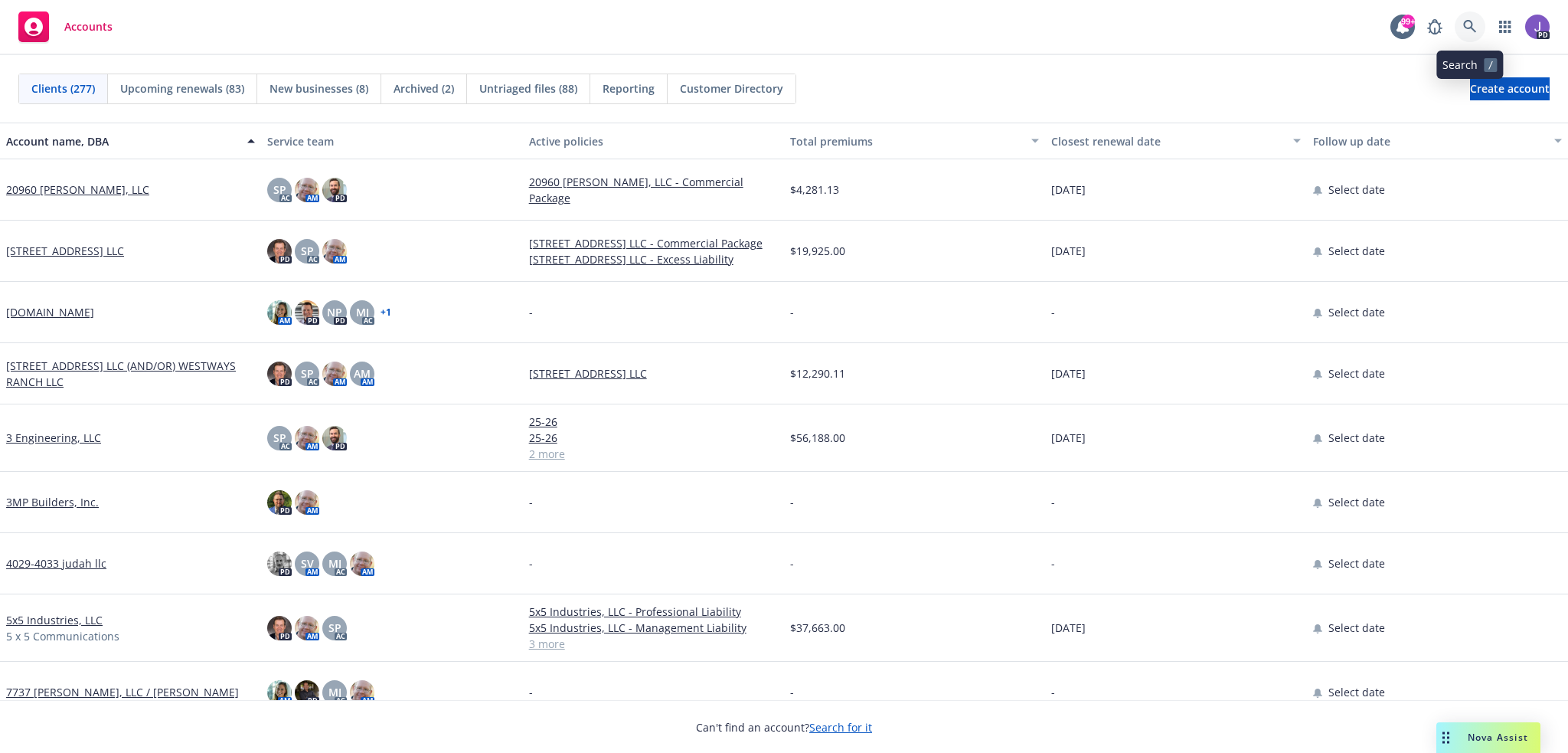
click at [1468, 27] on icon at bounding box center [1470, 27] width 14 height 14
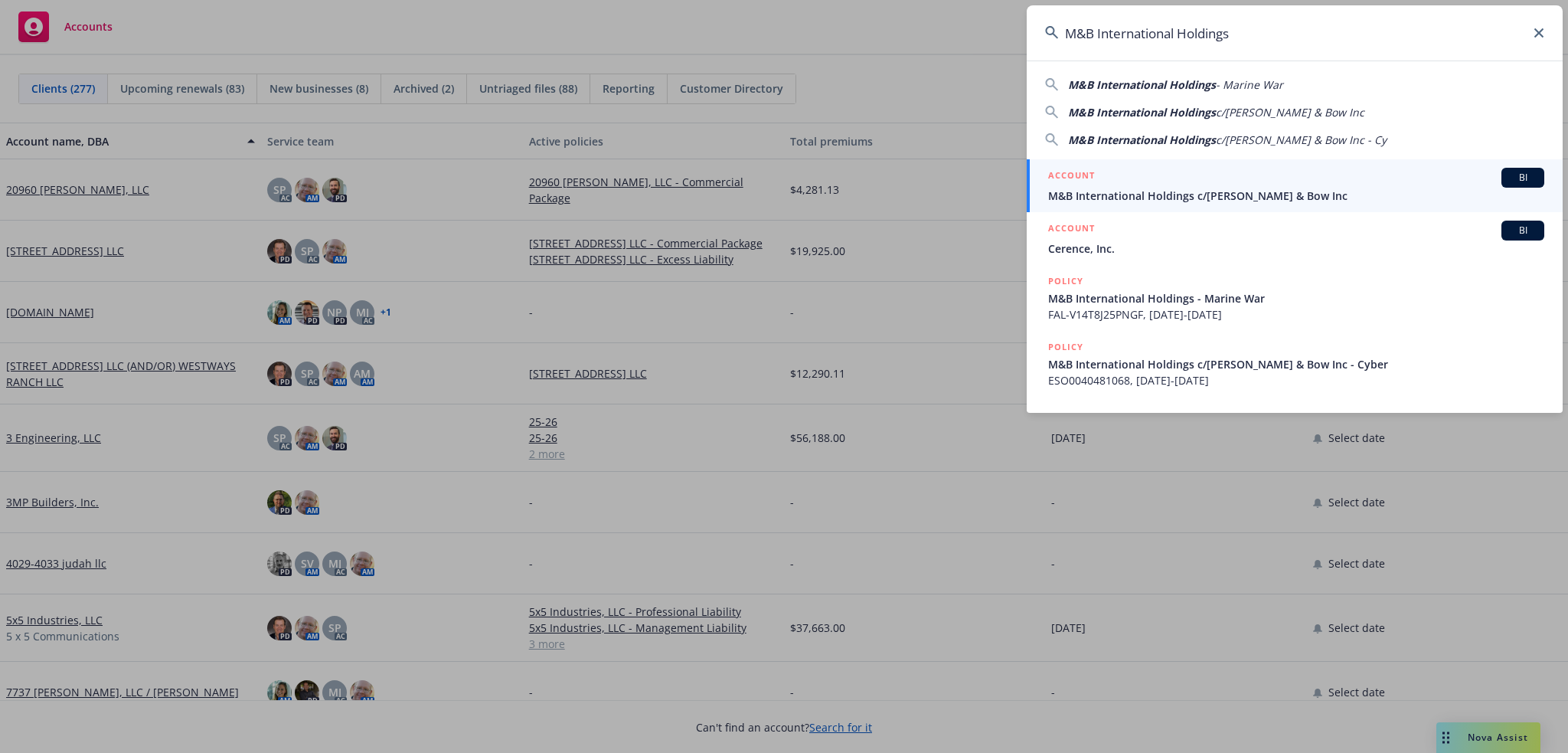
drag, startPoint x: 1148, startPoint y: 181, endPoint x: 1128, endPoint y: 185, distance: 20.4
click at [1148, 181] on div "ACCOUNT BI" at bounding box center [1296, 177] width 496 height 20
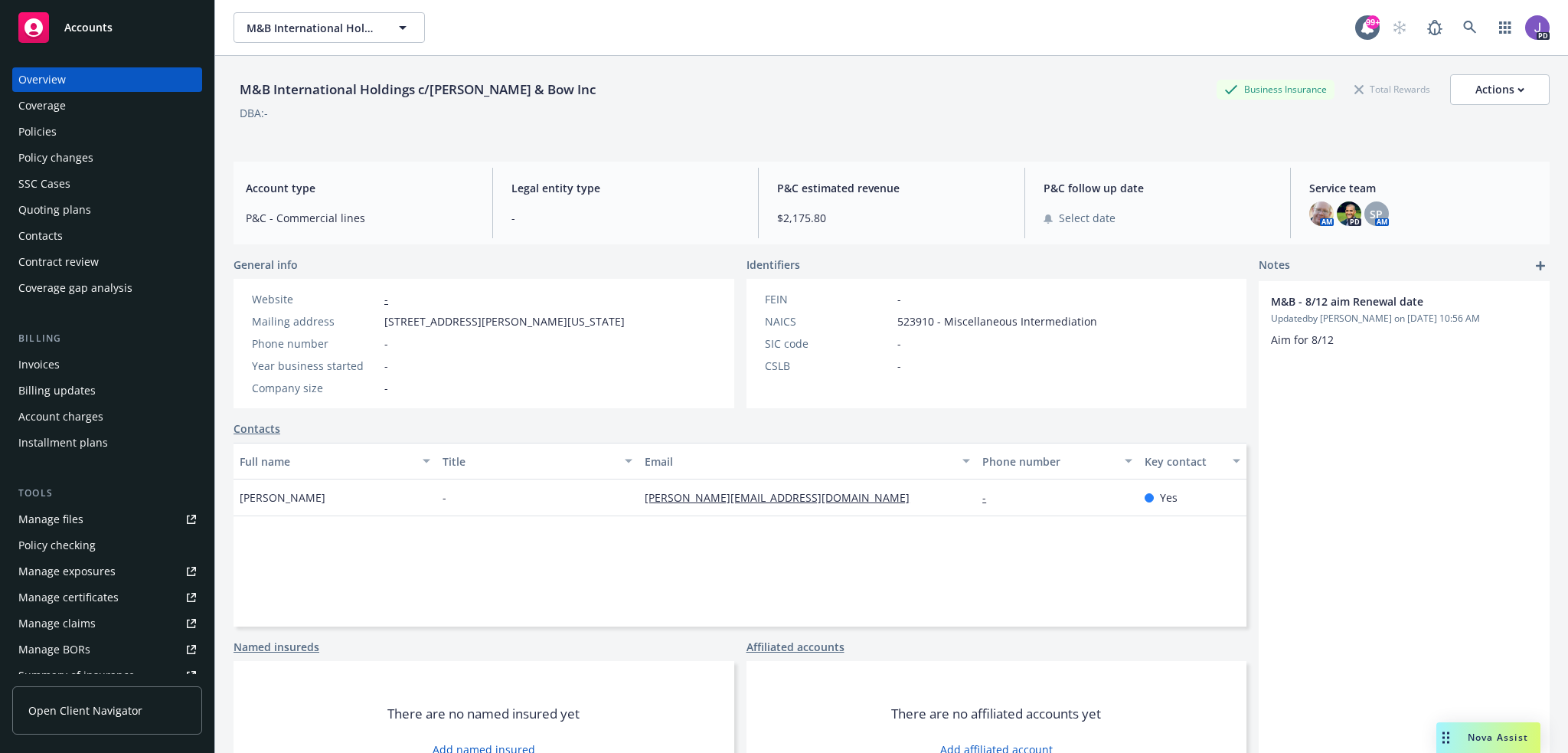
drag, startPoint x: 383, startPoint y: 320, endPoint x: 680, endPoint y: 327, distance: 297.1
click at [631, 327] on div "Mailing address [STREET_ADDRESS][PERSON_NAME][US_STATE]" at bounding box center [439, 321] width 385 height 16
copy span "[STREET_ADDRESS][PERSON_NAME][US_STATE]"
click at [1463, 23] on icon at bounding box center [1470, 28] width 14 height 14
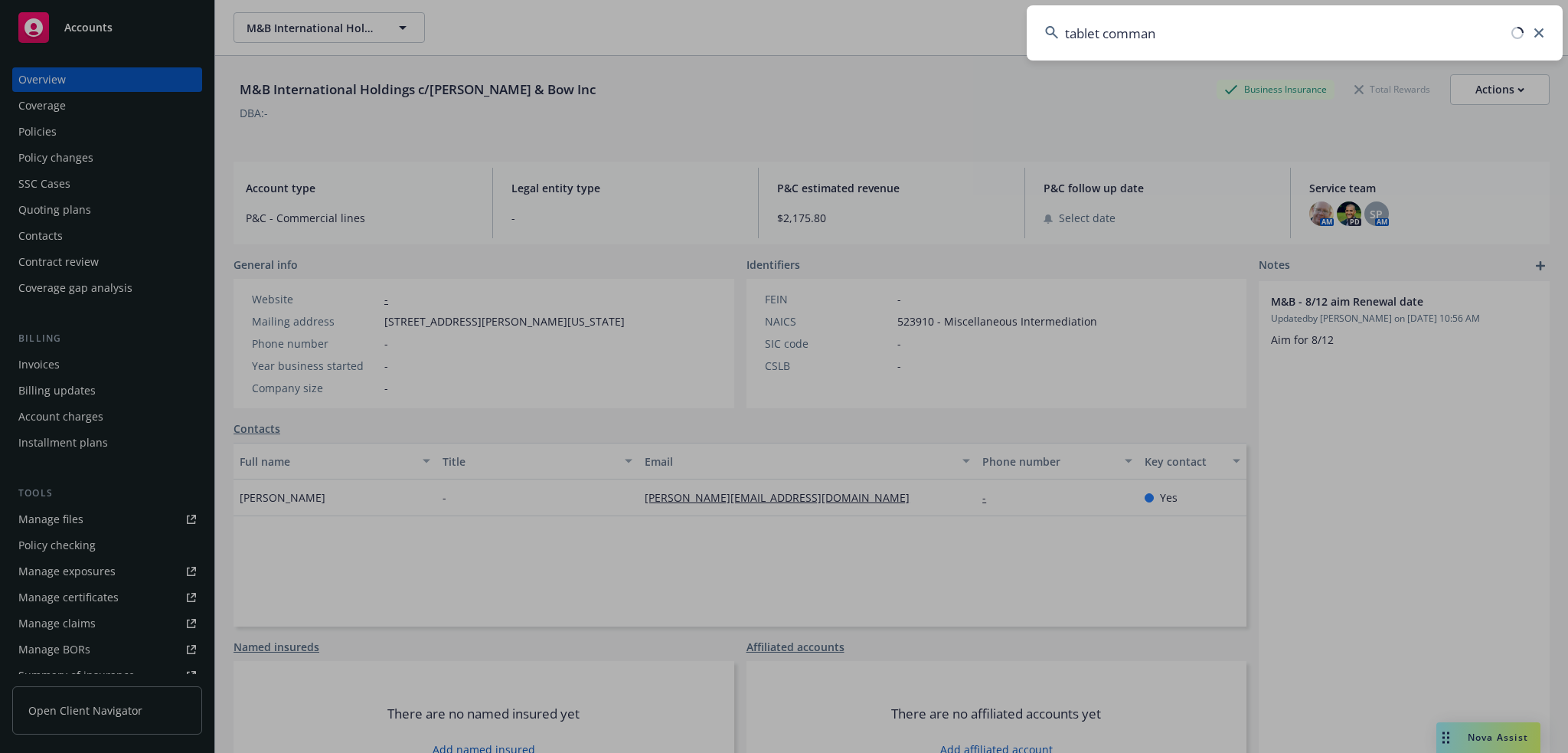
type input "tablet command"
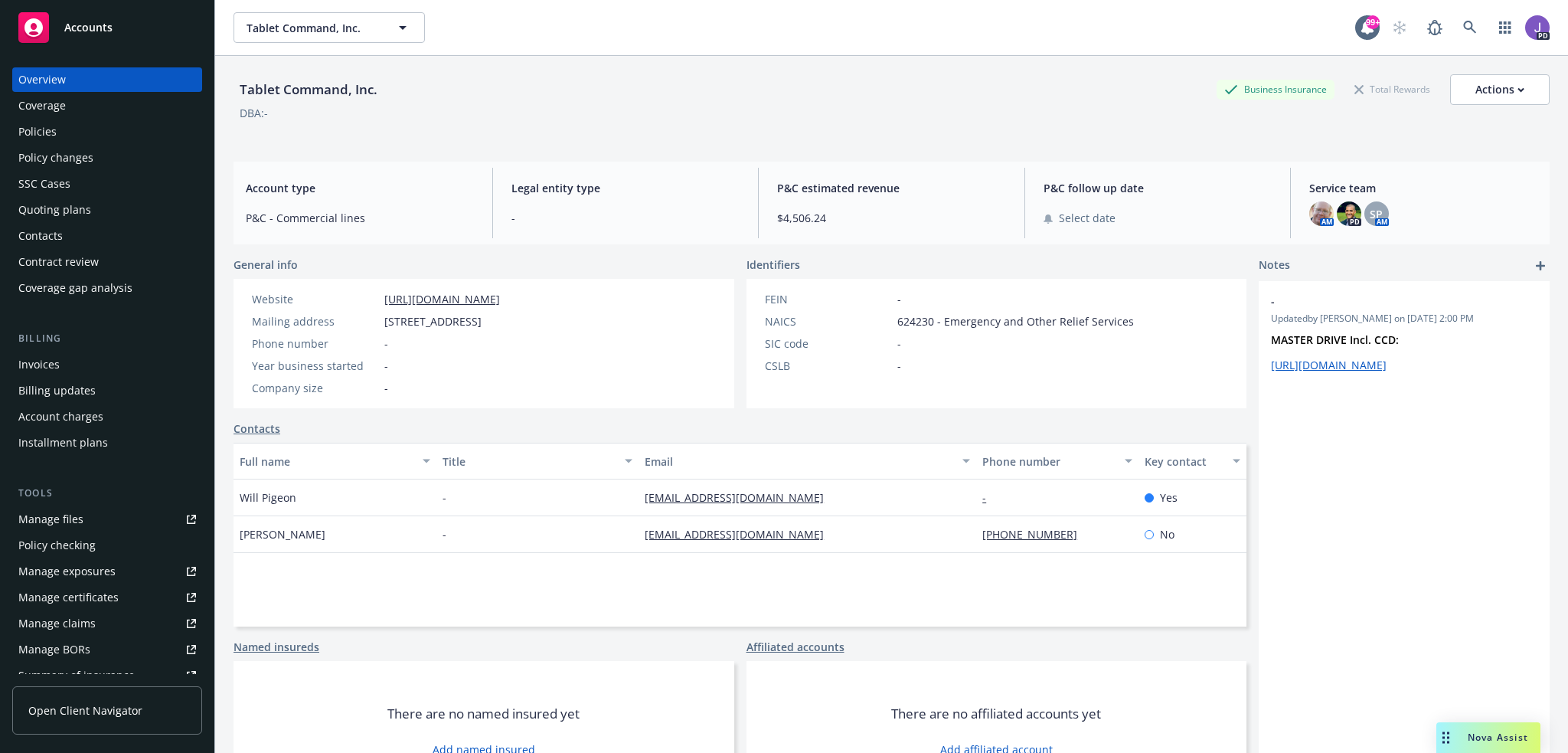
drag, startPoint x: 33, startPoint y: 138, endPoint x: 174, endPoint y: 200, distance: 154.0
click at [33, 138] on div "Policies" at bounding box center [37, 131] width 38 height 24
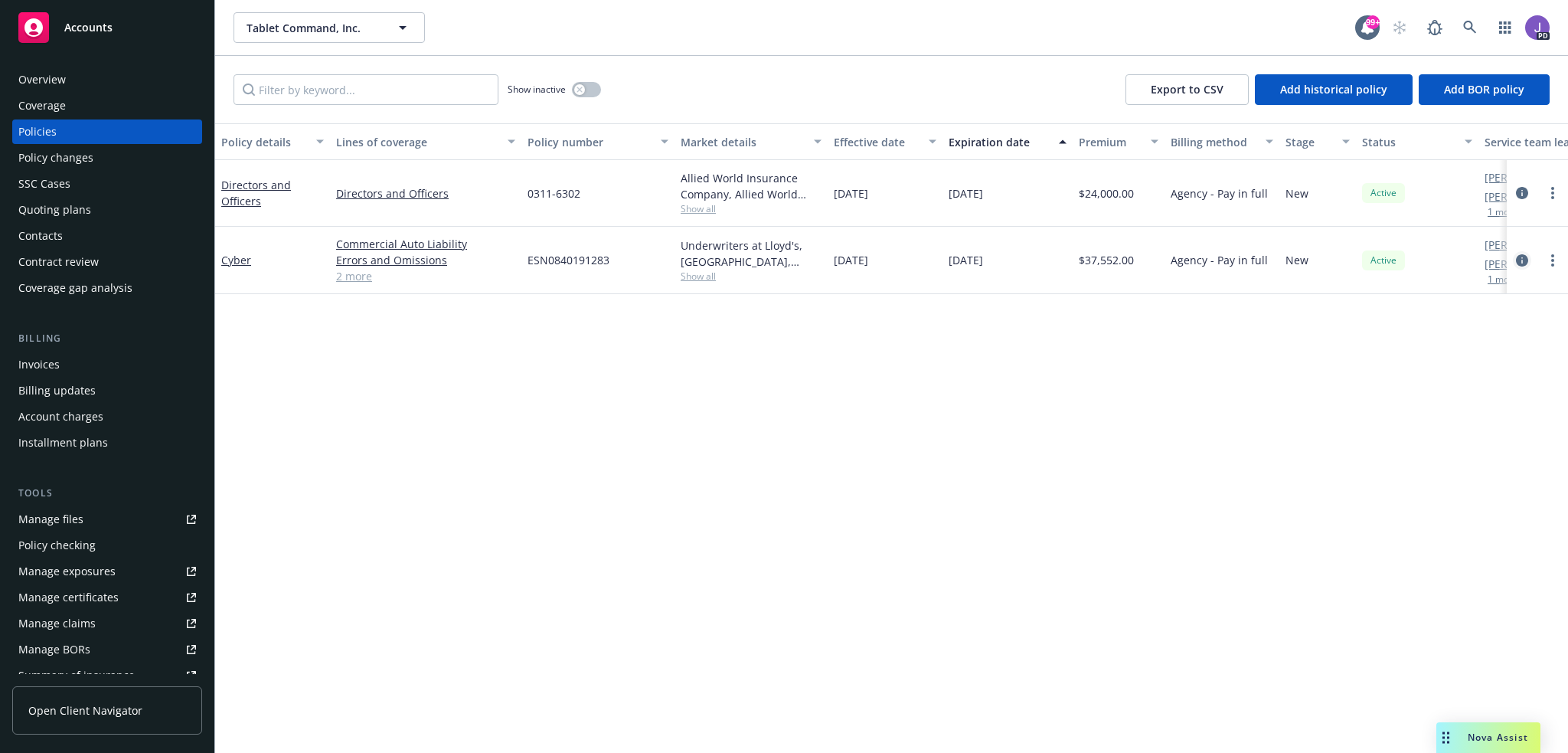
click at [1522, 260] on icon "circleInformation" at bounding box center [1521, 260] width 12 height 12
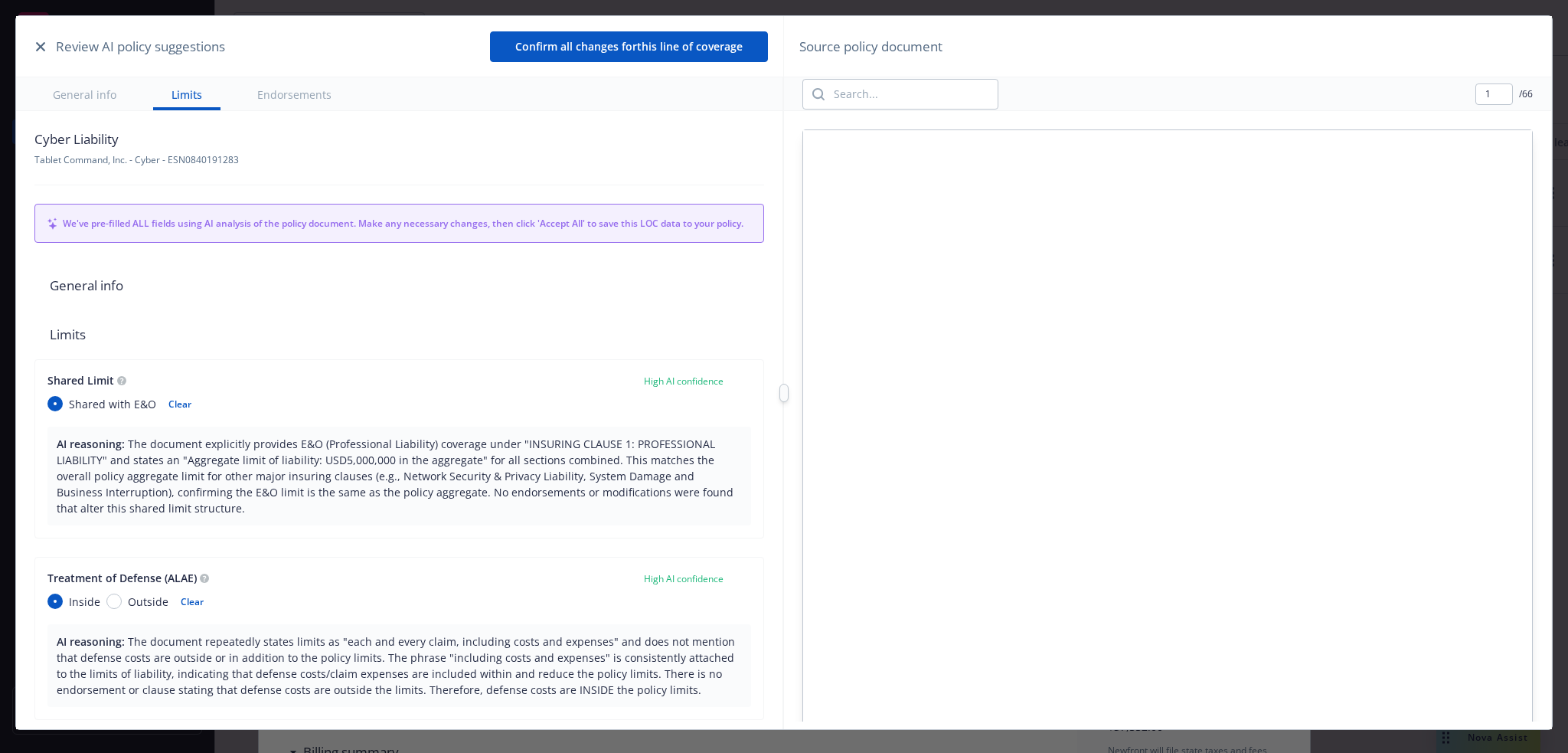
click at [39, 47] on icon "button" at bounding box center [41, 47] width 9 height 9
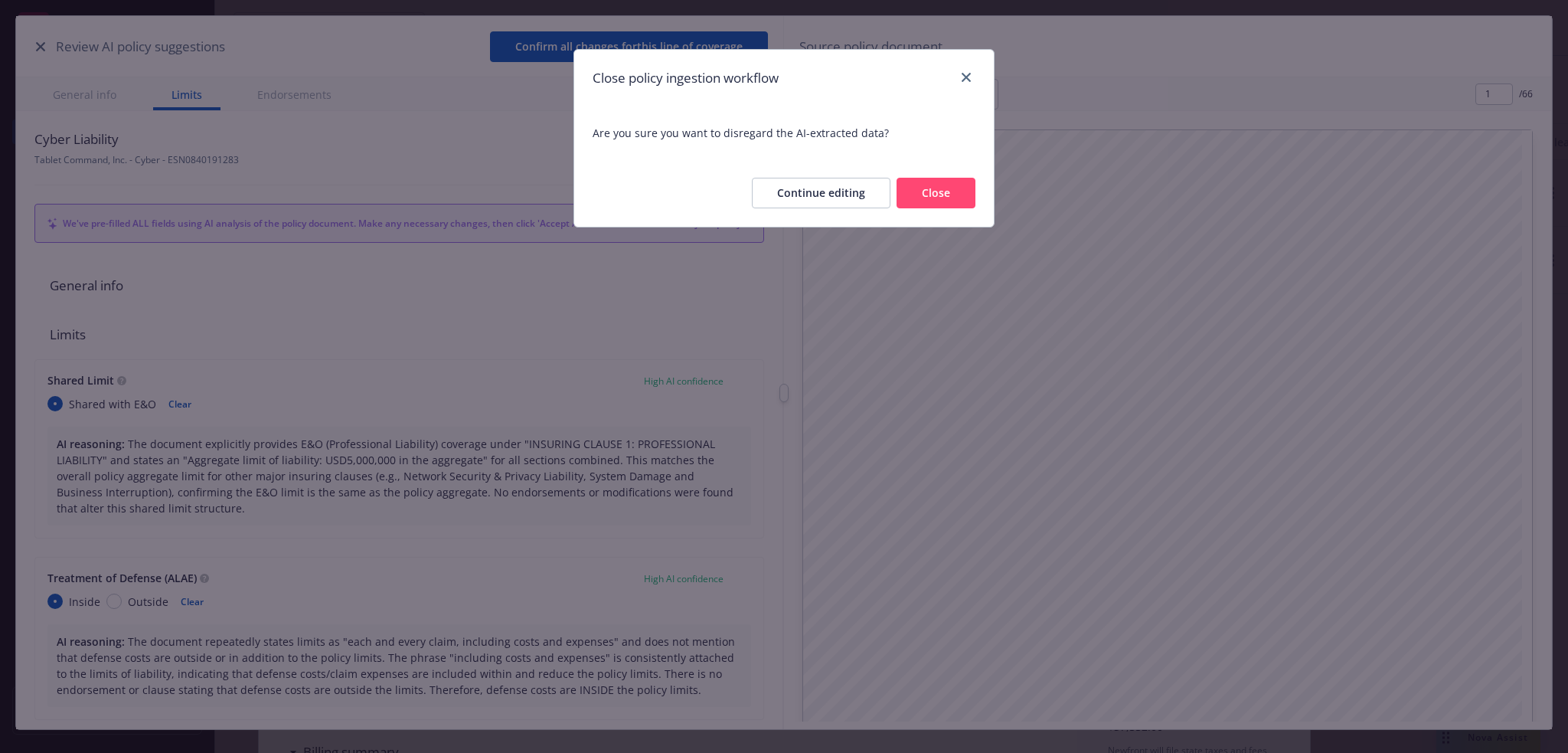
click at [943, 196] on button "Close" at bounding box center [935, 193] width 79 height 30
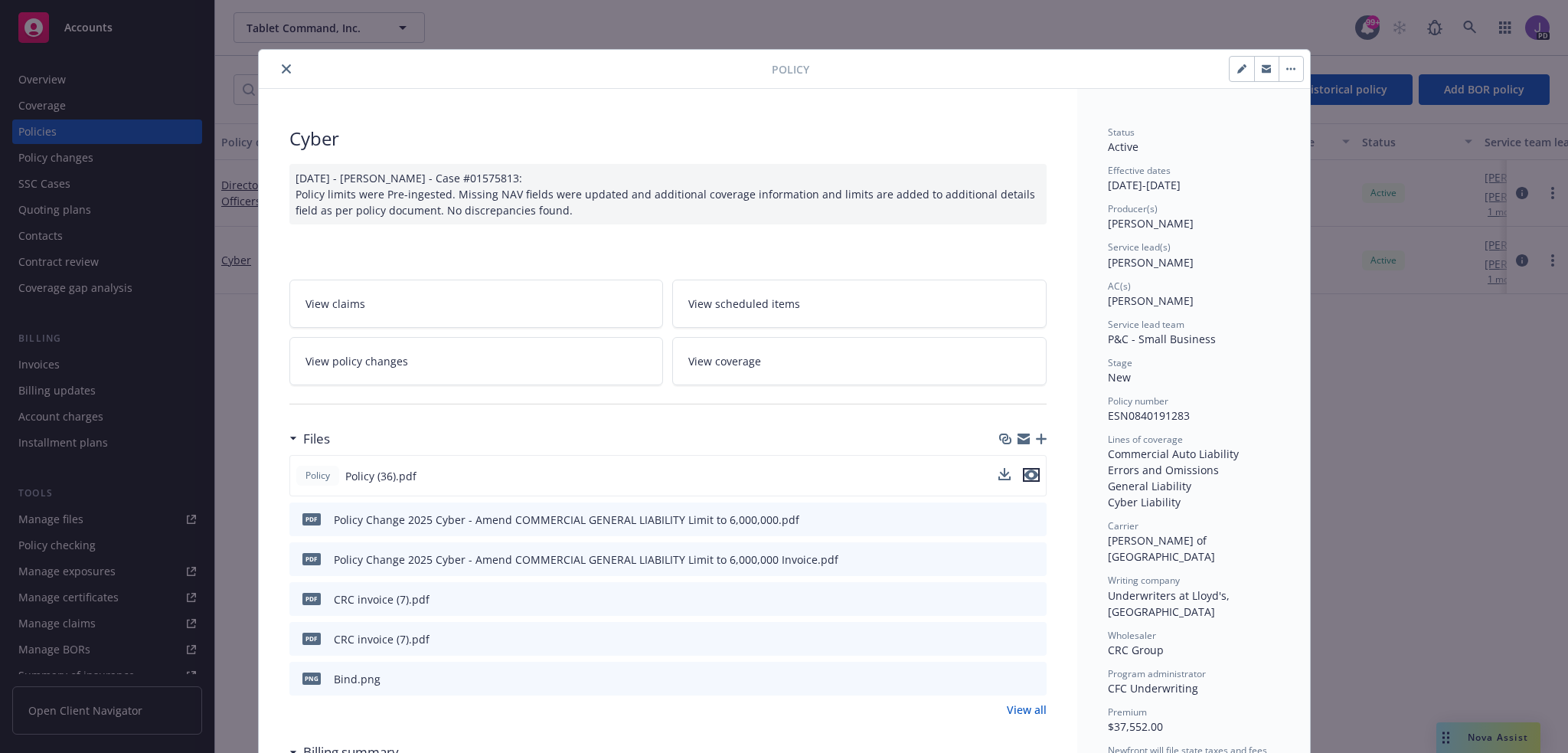
click at [1025, 474] on icon "preview file" at bounding box center [1031, 474] width 14 height 10
click at [901, 486] on div "Policy Policy (36).pdf" at bounding box center [667, 476] width 757 height 41
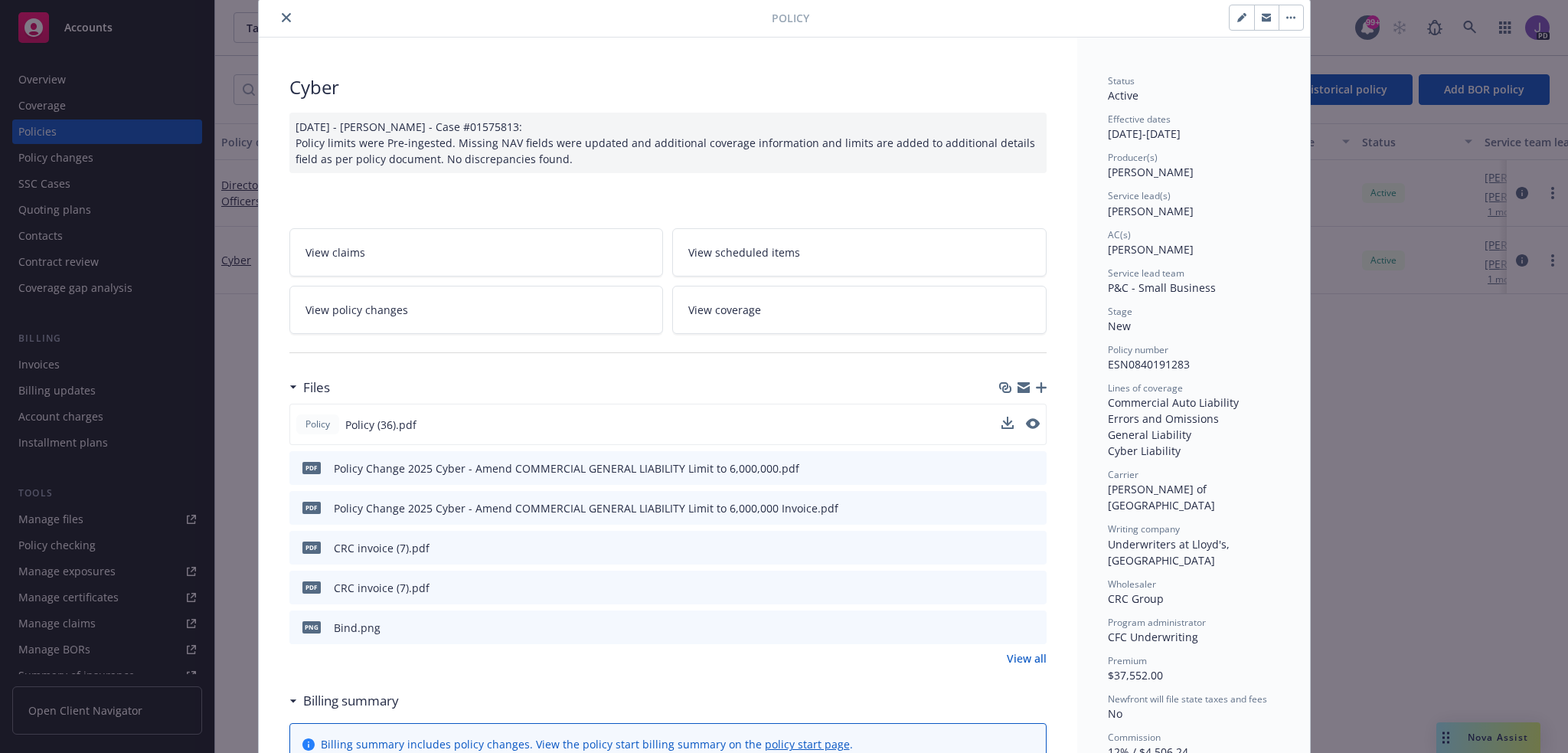
scroll to position [77, 0]
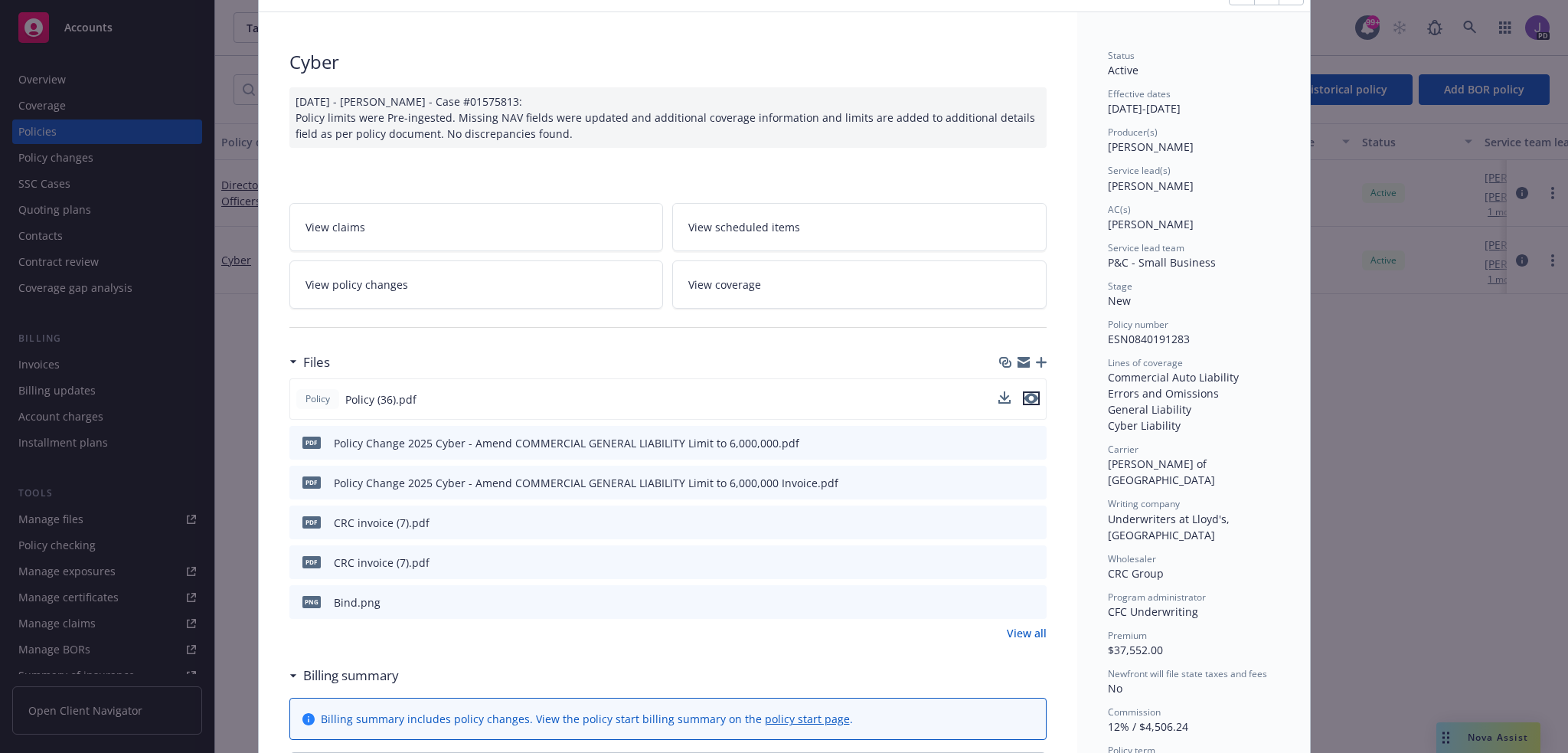
click at [1027, 396] on icon "preview file" at bounding box center [1031, 398] width 14 height 10
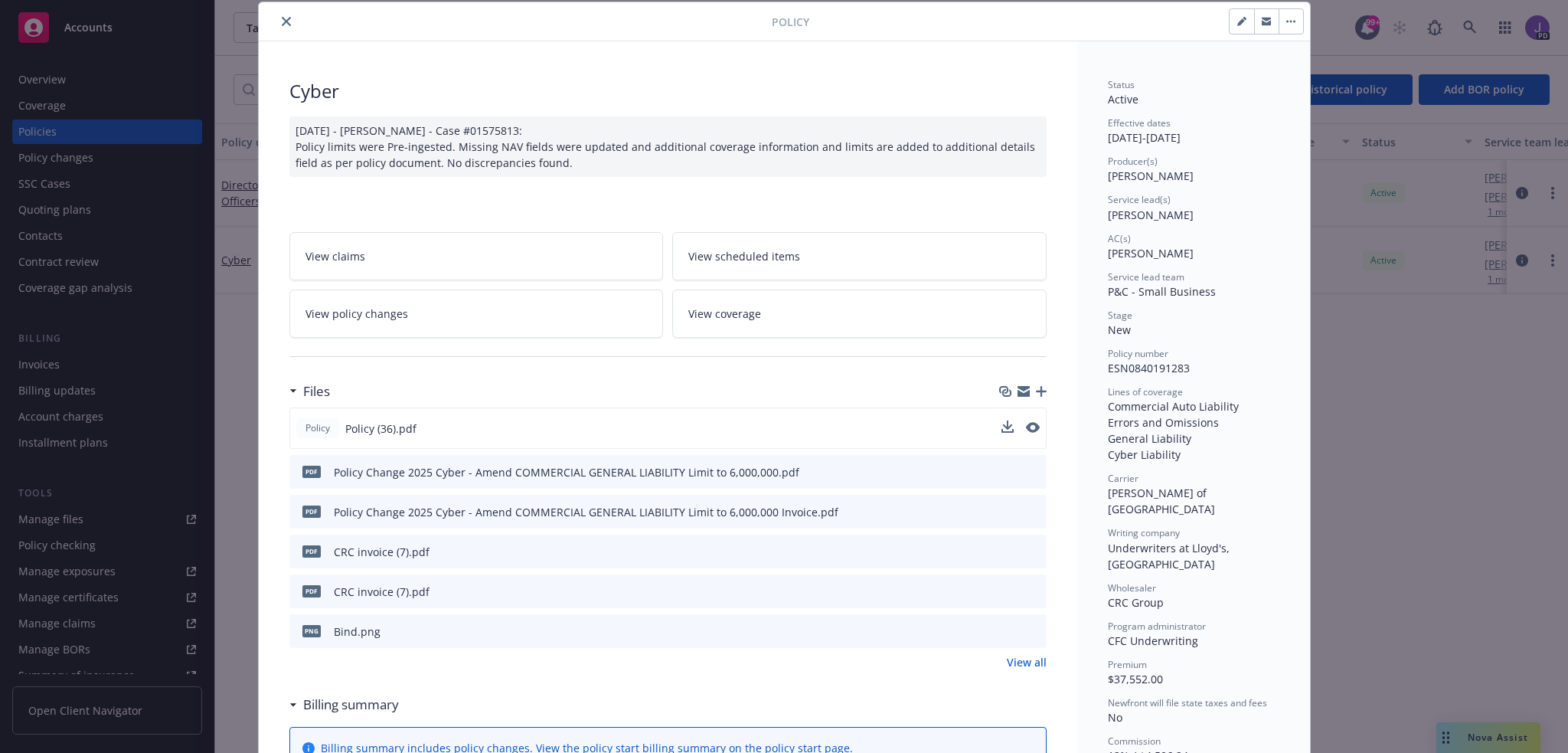
scroll to position [0, 0]
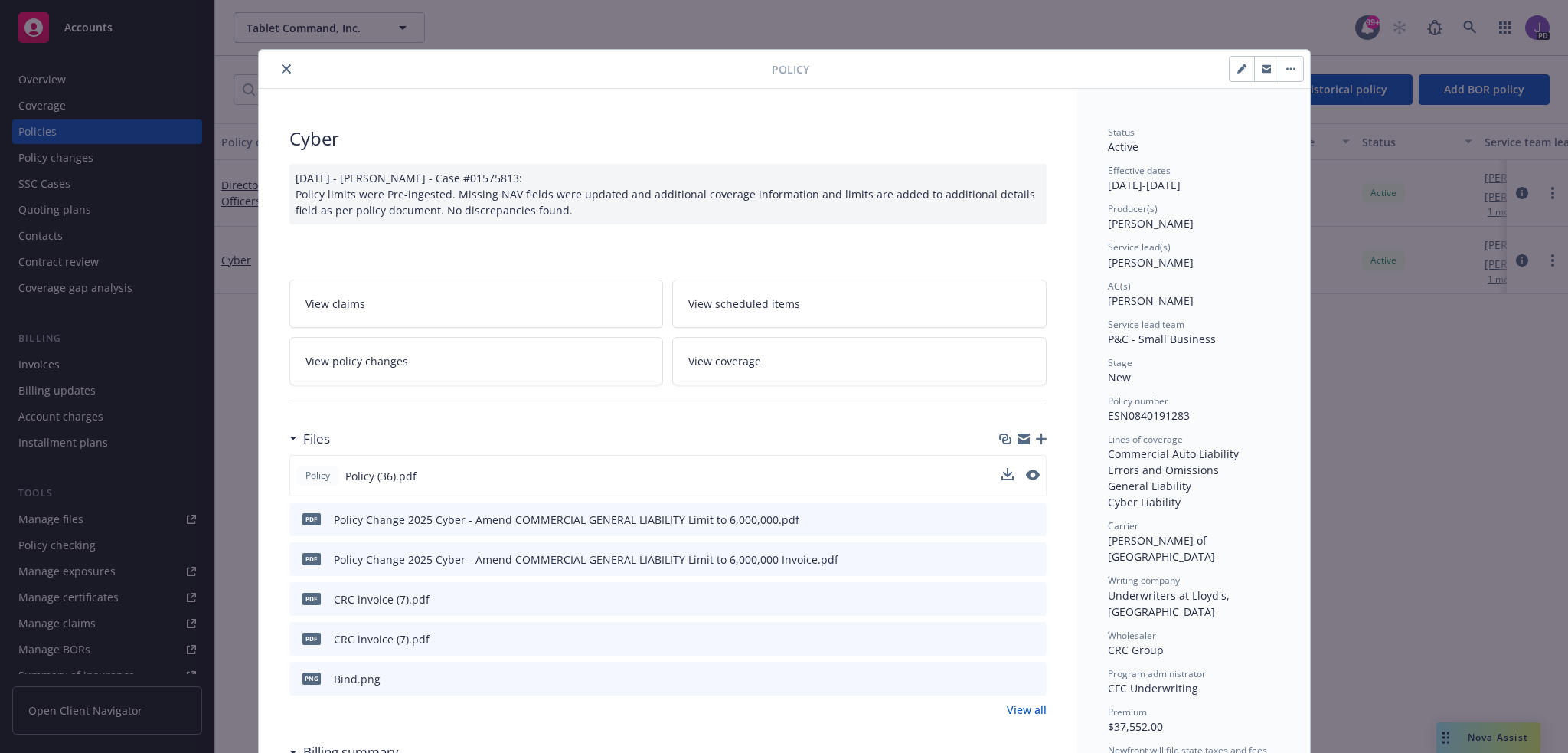
click at [281, 66] on icon "close" at bounding box center [286, 68] width 9 height 9
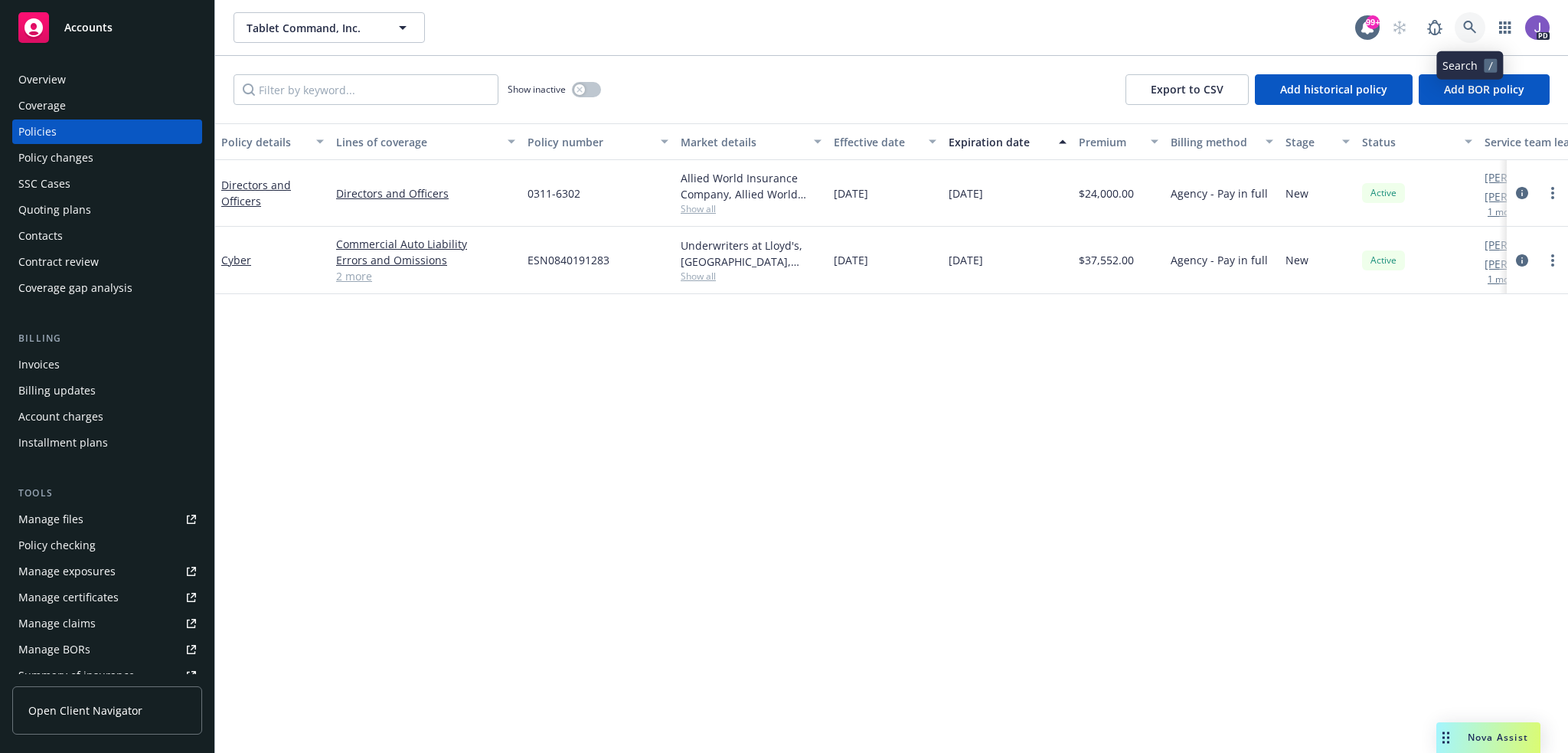
click at [1470, 28] on icon at bounding box center [1469, 27] width 13 height 13
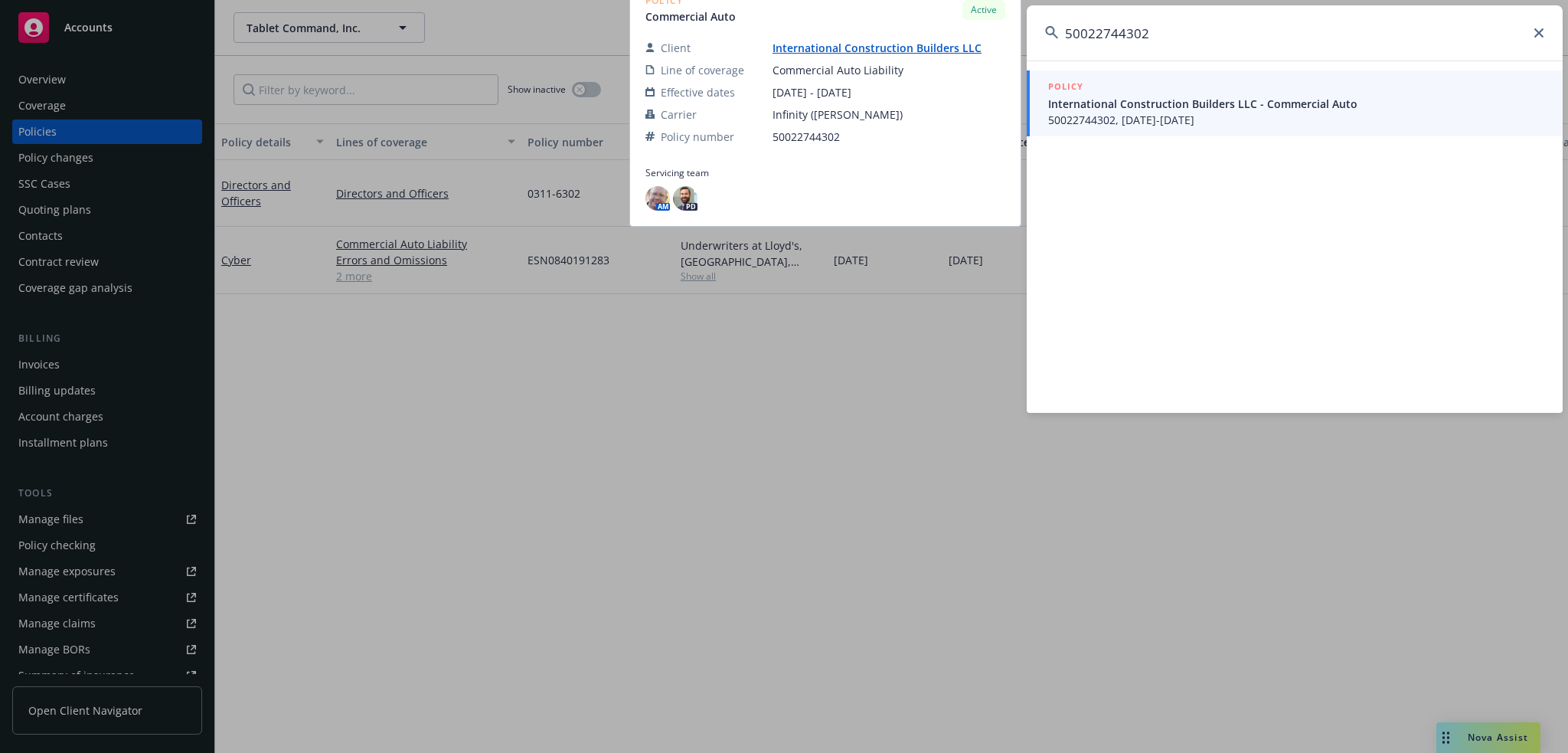
type input "50022744302"
drag, startPoint x: 1194, startPoint y: 109, endPoint x: 1184, endPoint y: 113, distance: 10.8
click at [1194, 109] on span "International Construction Builders LLC - Commercial Auto" at bounding box center [1296, 104] width 496 height 16
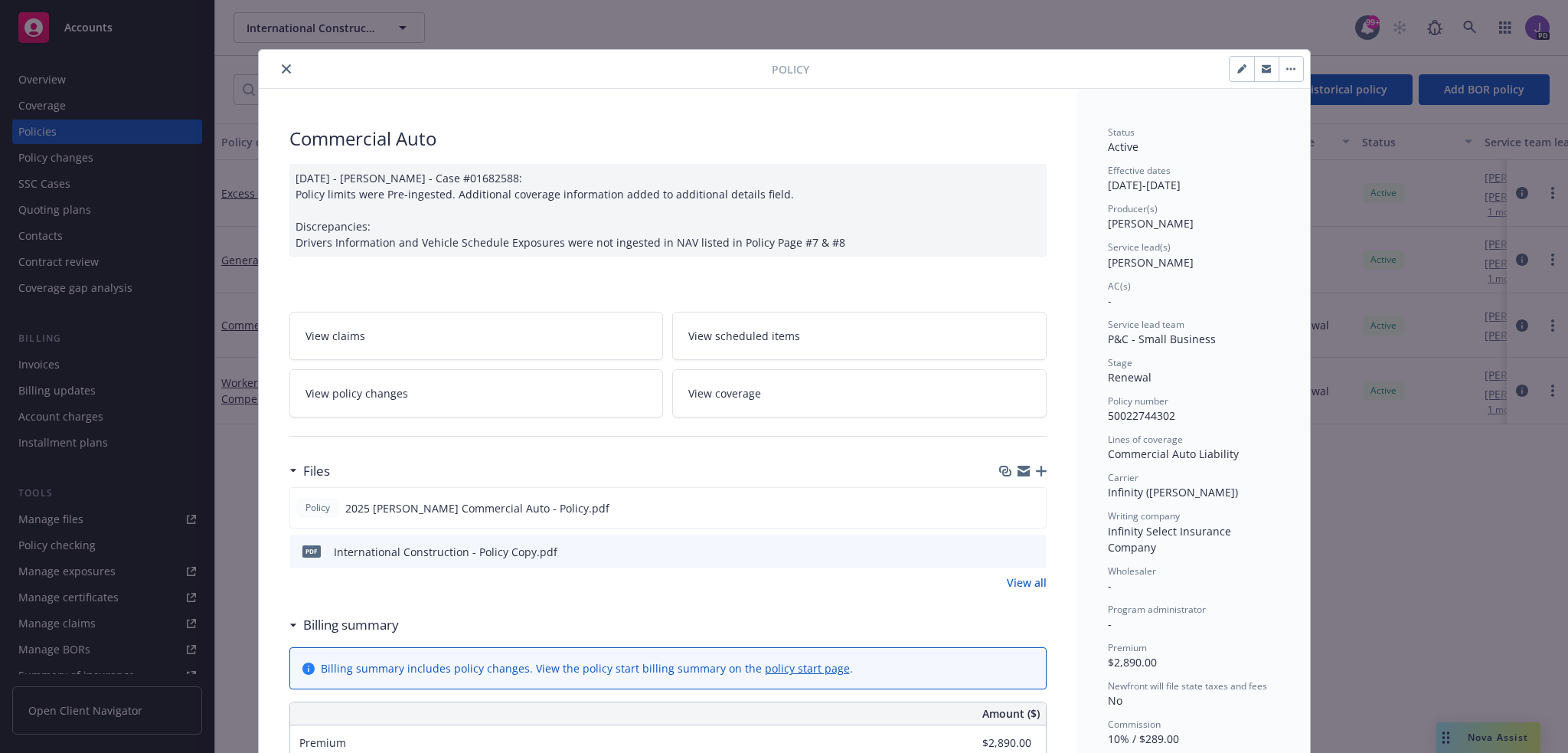
click at [281, 66] on icon "close" at bounding box center [286, 68] width 9 height 9
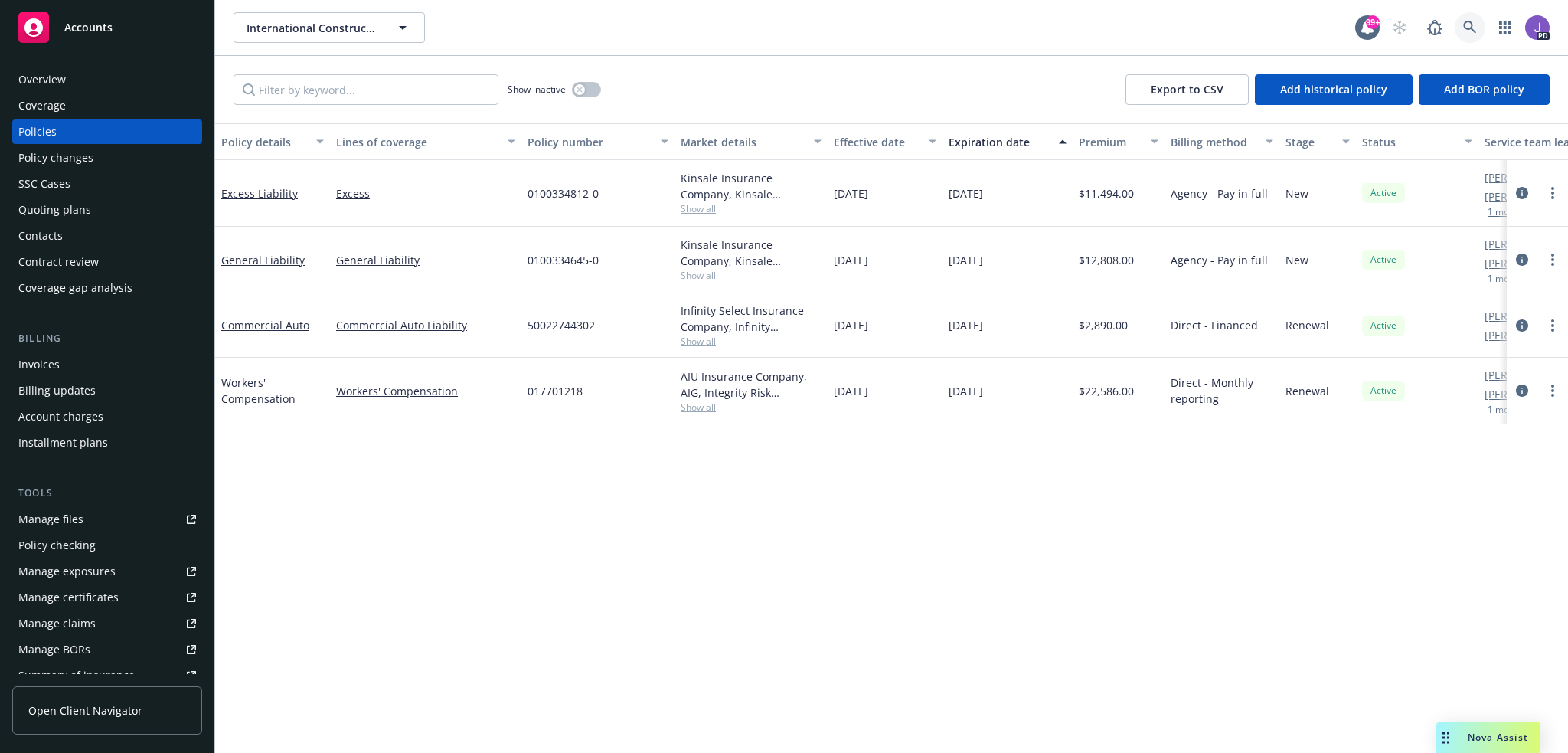
click at [1469, 25] on icon at bounding box center [1470, 28] width 14 height 14
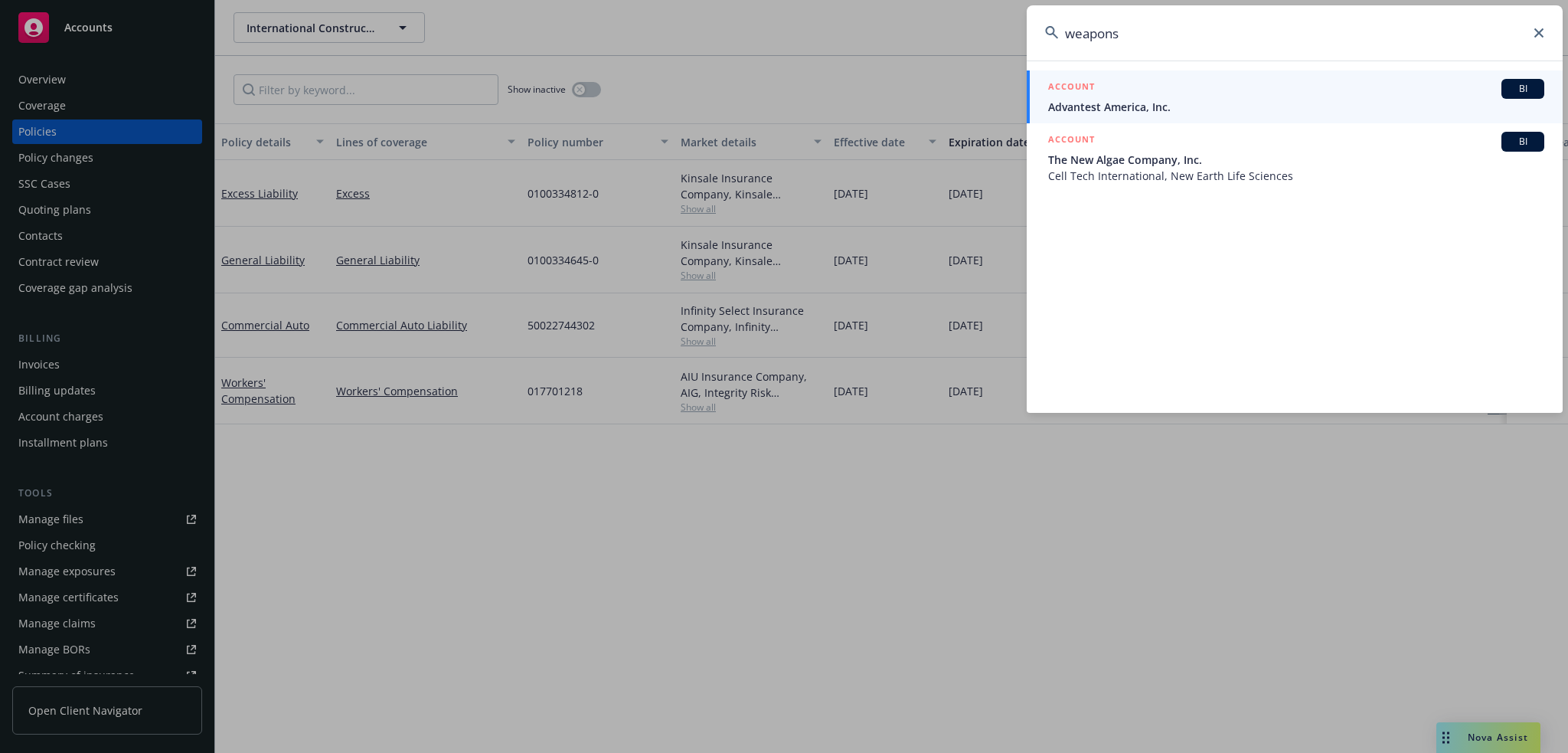
type input "weapons"
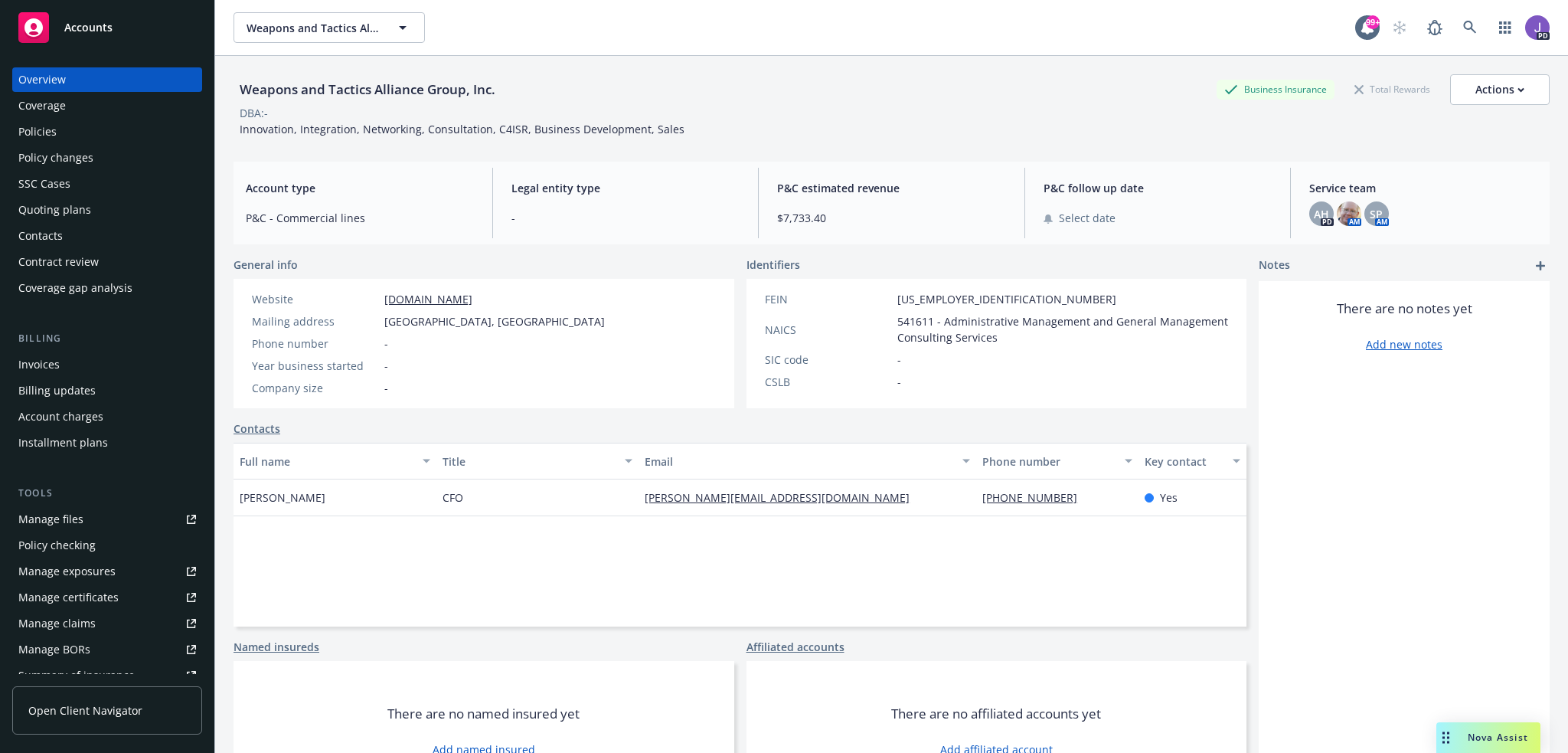
click at [85, 212] on div "Quoting plans" at bounding box center [54, 210] width 73 height 24
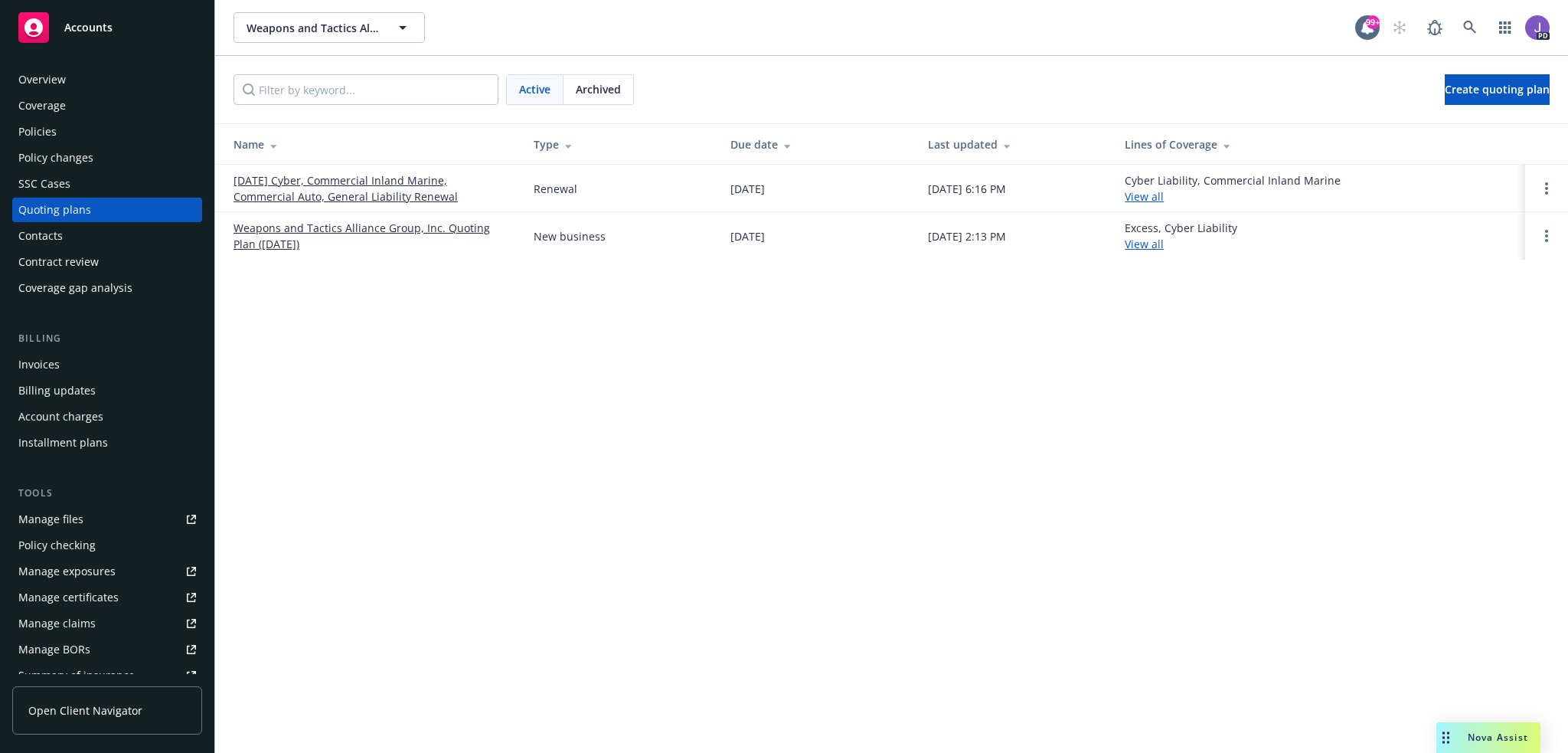
click at [431, 354] on div "Weapons and Tactics Alliance Group, Inc. Weapons and Tactics Alliance Group, In…" at bounding box center [891, 376] width 1353 height 753
click at [499, 387] on div "Weapons and Tactics Alliance Group, Inc. Weapons and Tactics Alliance Group, In…" at bounding box center [891, 376] width 1353 height 753
click at [775, 74] on div "Active Archived Create quoting plan" at bounding box center [891, 89] width 1316 height 30
click at [912, 76] on div "Active Archived Create quoting plan" at bounding box center [891, 89] width 1316 height 30
click at [387, 443] on div "Weapons and Tactics Alliance Group, Inc. Weapons and Tactics Alliance Group, In…" at bounding box center [891, 376] width 1353 height 753
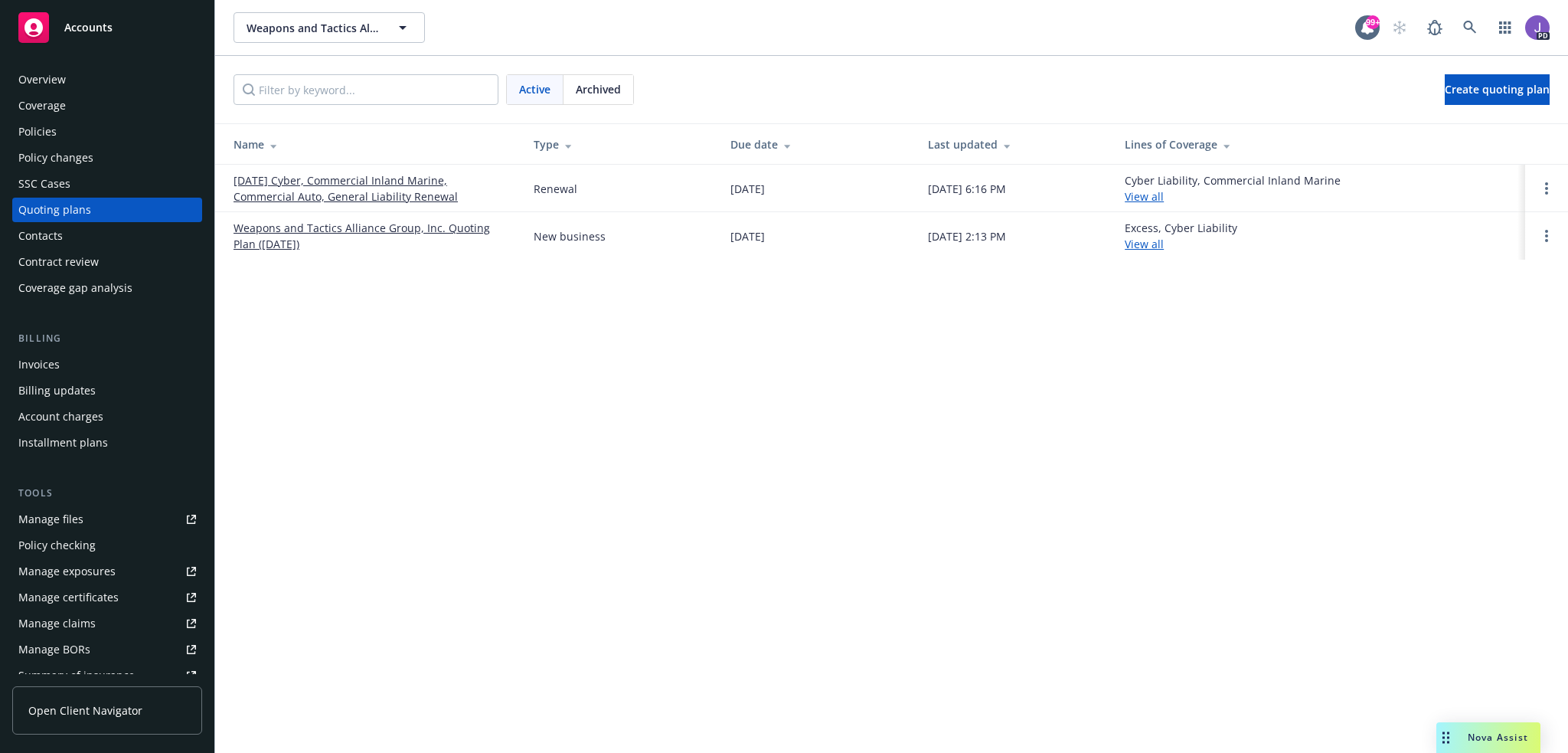
click at [785, 388] on div "Weapons and Tactics Alliance Group, Inc. Weapons and Tactics Alliance Group, In…" at bounding box center [891, 376] width 1353 height 753
click at [707, 344] on div "Weapons and Tactics Alliance Group, Inc. Weapons and Tactics Alliance Group, In…" at bounding box center [891, 376] width 1353 height 753
click at [622, 421] on div "Weapons and Tactics Alliance Group, Inc. Weapons and Tactics Alliance Group, In…" at bounding box center [891, 376] width 1353 height 753
click at [699, 428] on div "Weapons and Tactics Alliance Group, Inc. Weapons and Tactics Alliance Group, In…" at bounding box center [891, 376] width 1353 height 753
click at [667, 437] on div "Weapons and Tactics Alliance Group, Inc. Weapons and Tactics Alliance Group, In…" at bounding box center [891, 376] width 1353 height 753
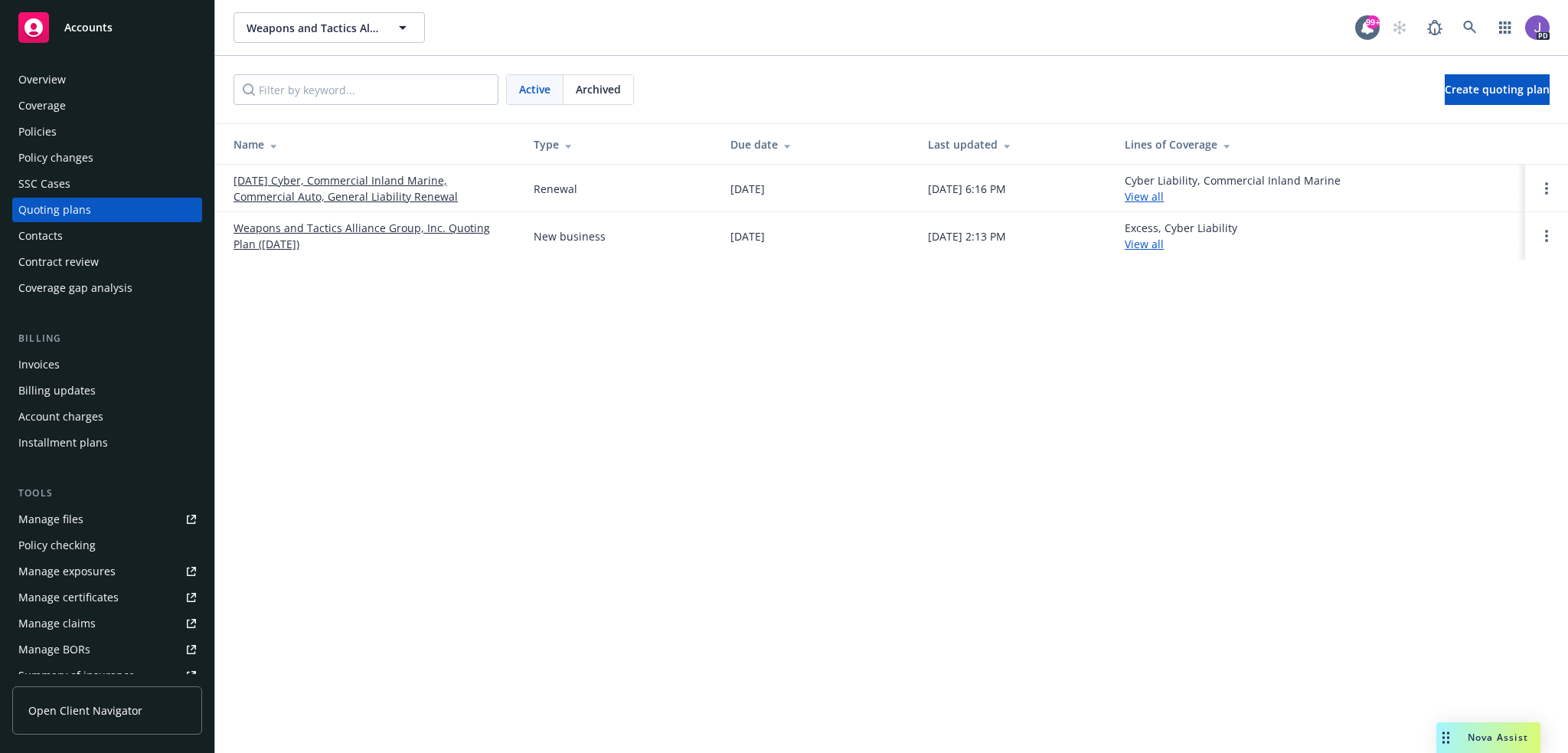
click at [725, 490] on div "Weapons and Tactics Alliance Group, Inc. Weapons and Tactics Alliance Group, In…" at bounding box center [891, 376] width 1353 height 753
click at [534, 437] on div "Weapons and Tactics Alliance Group, Inc. Weapons and Tactics Alliance Group, In…" at bounding box center [891, 376] width 1353 height 753
click at [719, 394] on div "Weapons and Tactics Alliance Group, Inc. Weapons and Tactics Alliance Group, In…" at bounding box center [891, 376] width 1353 height 753
click at [680, 367] on div "Weapons and Tactics Alliance Group, Inc. Weapons and Tactics Alliance Group, In…" at bounding box center [891, 376] width 1353 height 753
click at [732, 106] on div "Active Archived Create quoting plan" at bounding box center [891, 90] width 1353 height 67
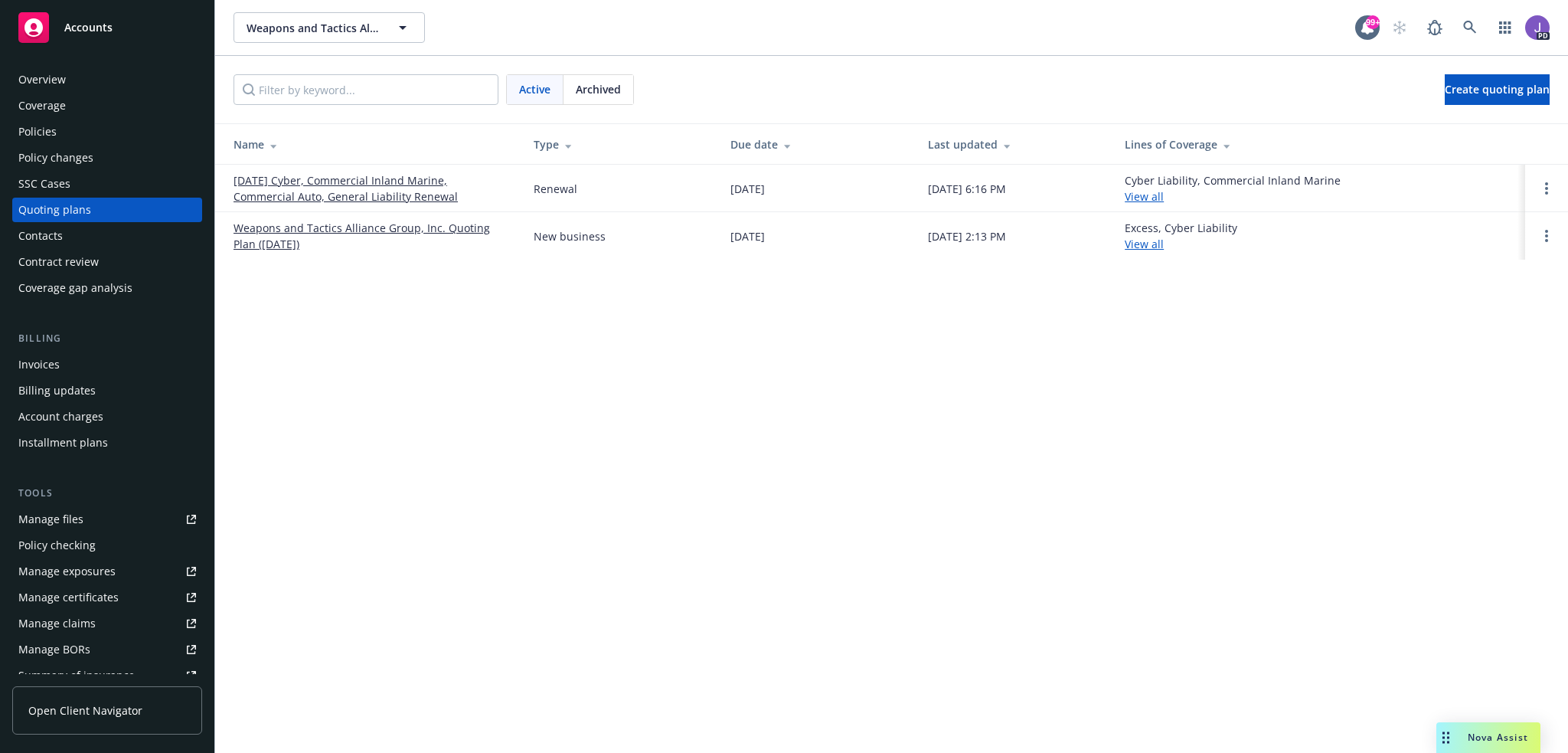
click at [378, 195] on link "[DATE] Cyber, Commercial Inland Marine, Commercial Auto, General Liability Rene…" at bounding box center [370, 187] width 275 height 32
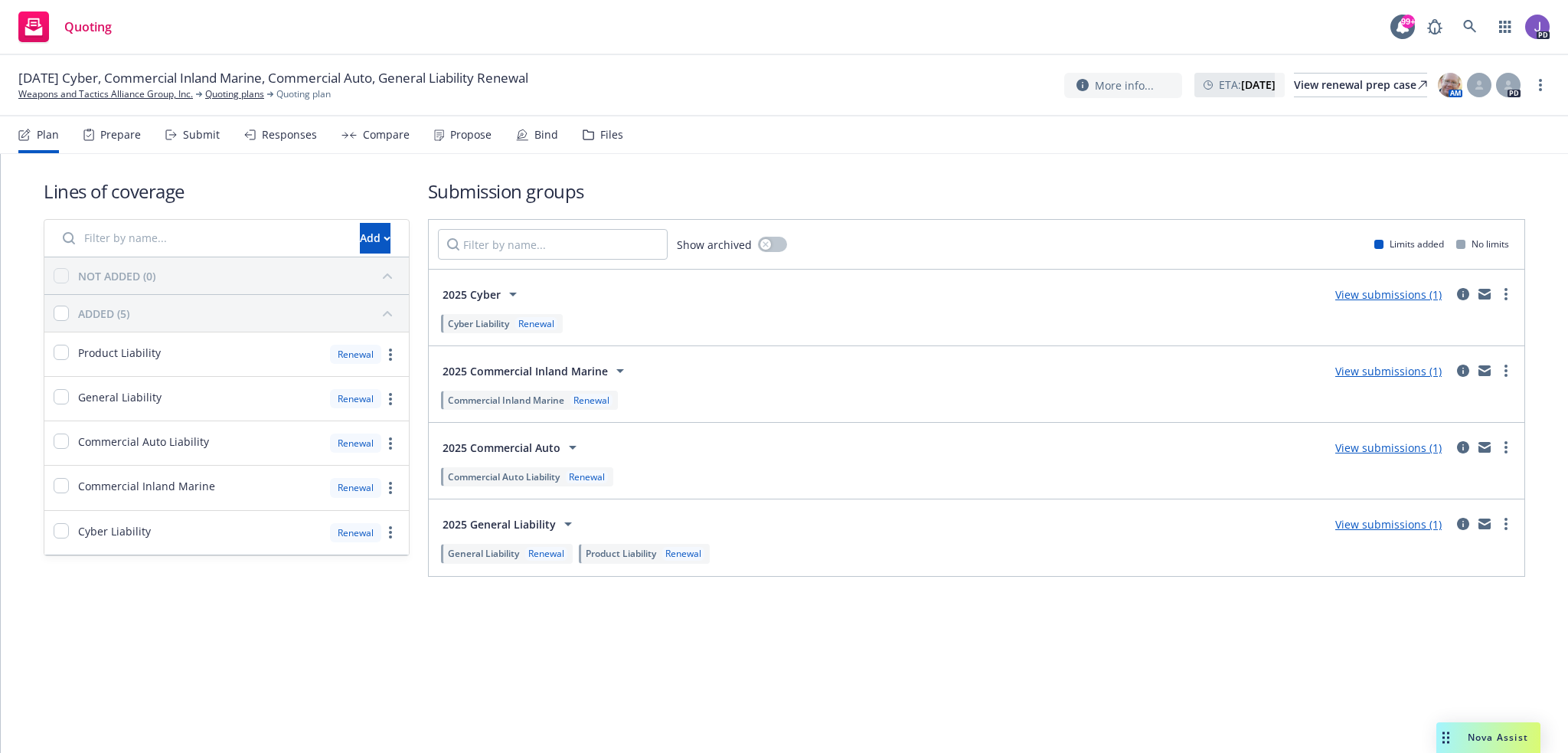
click at [800, 207] on div "Submission groups Show archived Limits added No limits 2025 Cyber View submissi…" at bounding box center [977, 377] width 1097 height 398
click at [315, 186] on h1 "Lines of coverage" at bounding box center [227, 191] width 366 height 25
click at [201, 134] on div "Submit" at bounding box center [201, 135] width 37 height 12
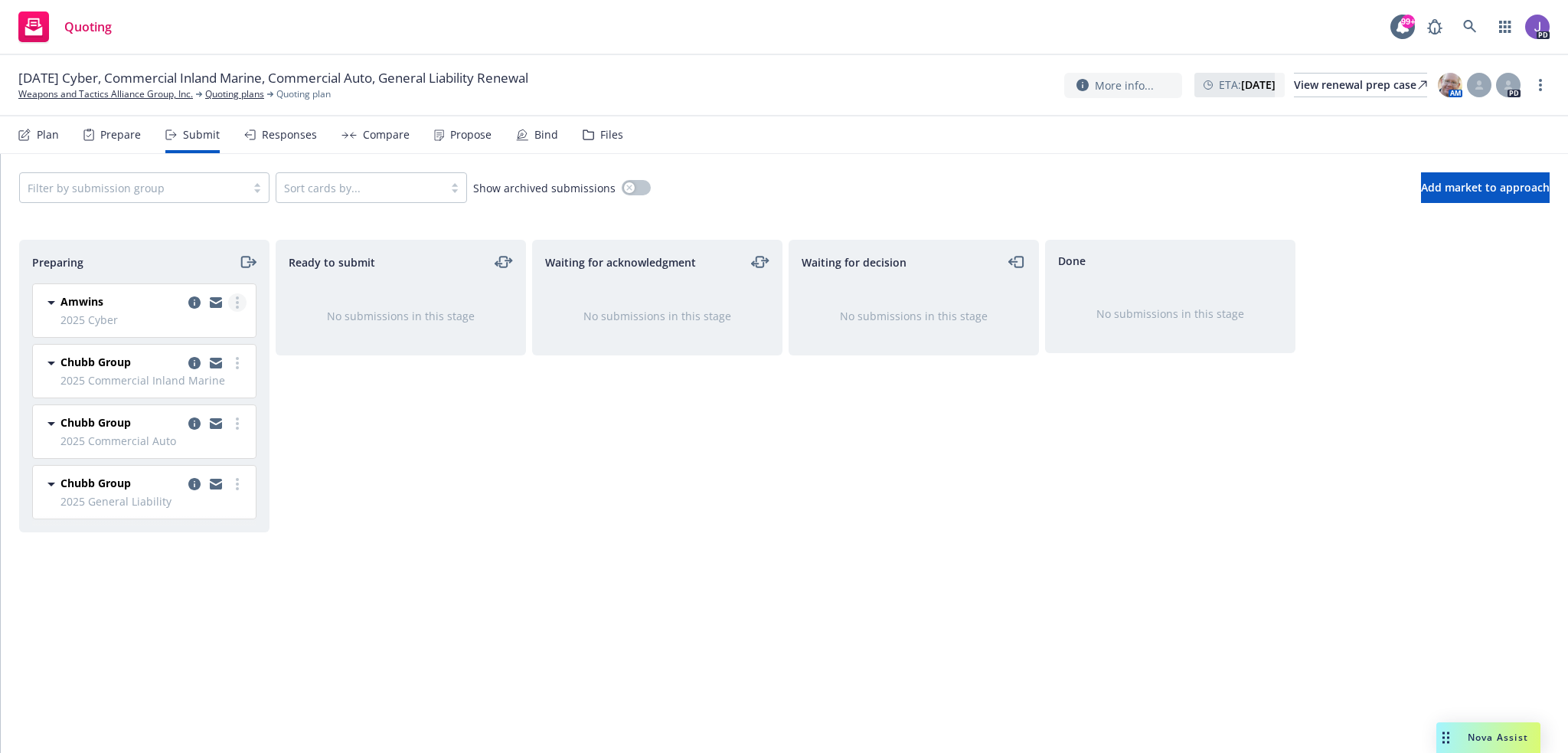
click at [236, 300] on icon "more" at bounding box center [237, 302] width 3 height 12
click at [183, 425] on span "Add accepted decision" at bounding box center [168, 424] width 153 height 15
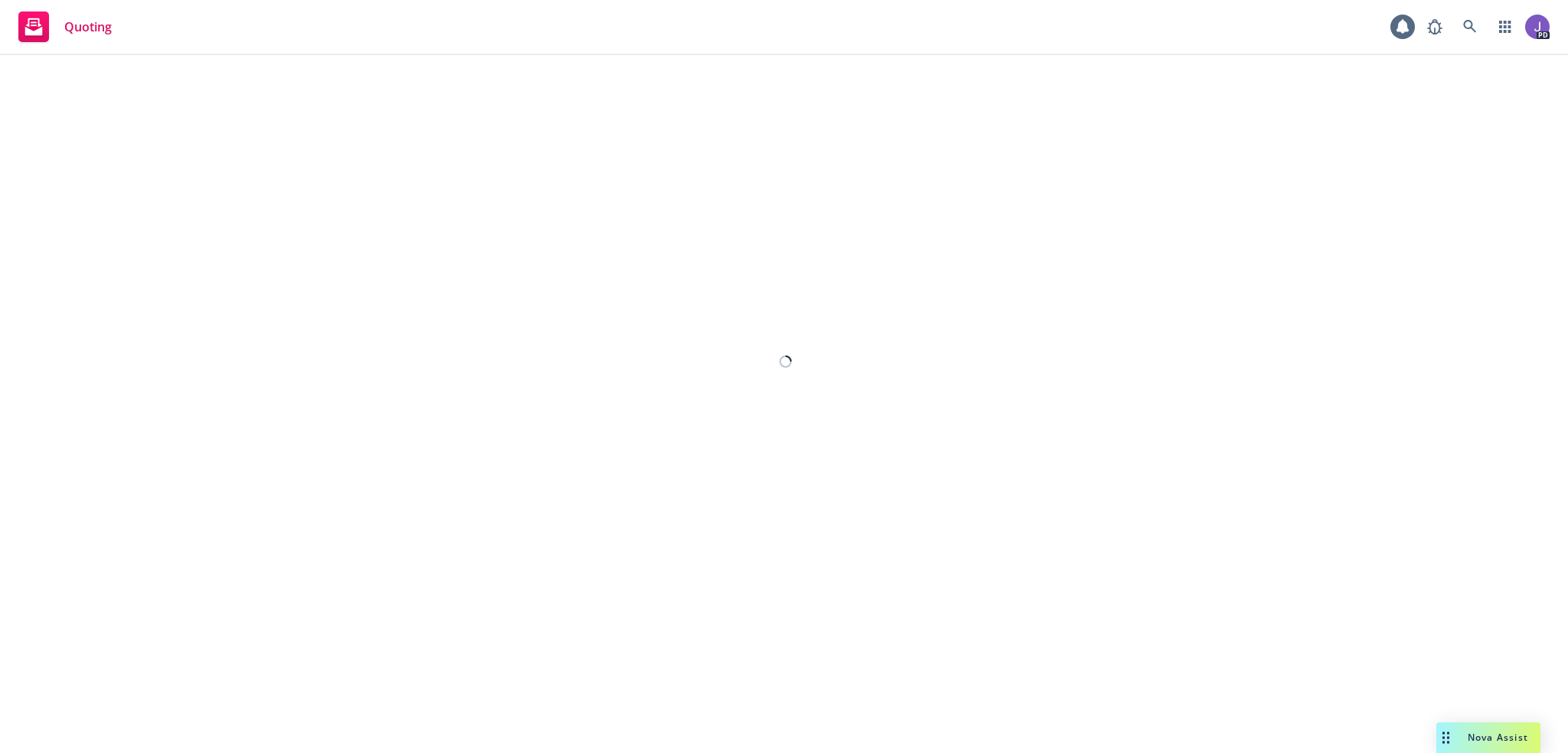
select select "12"
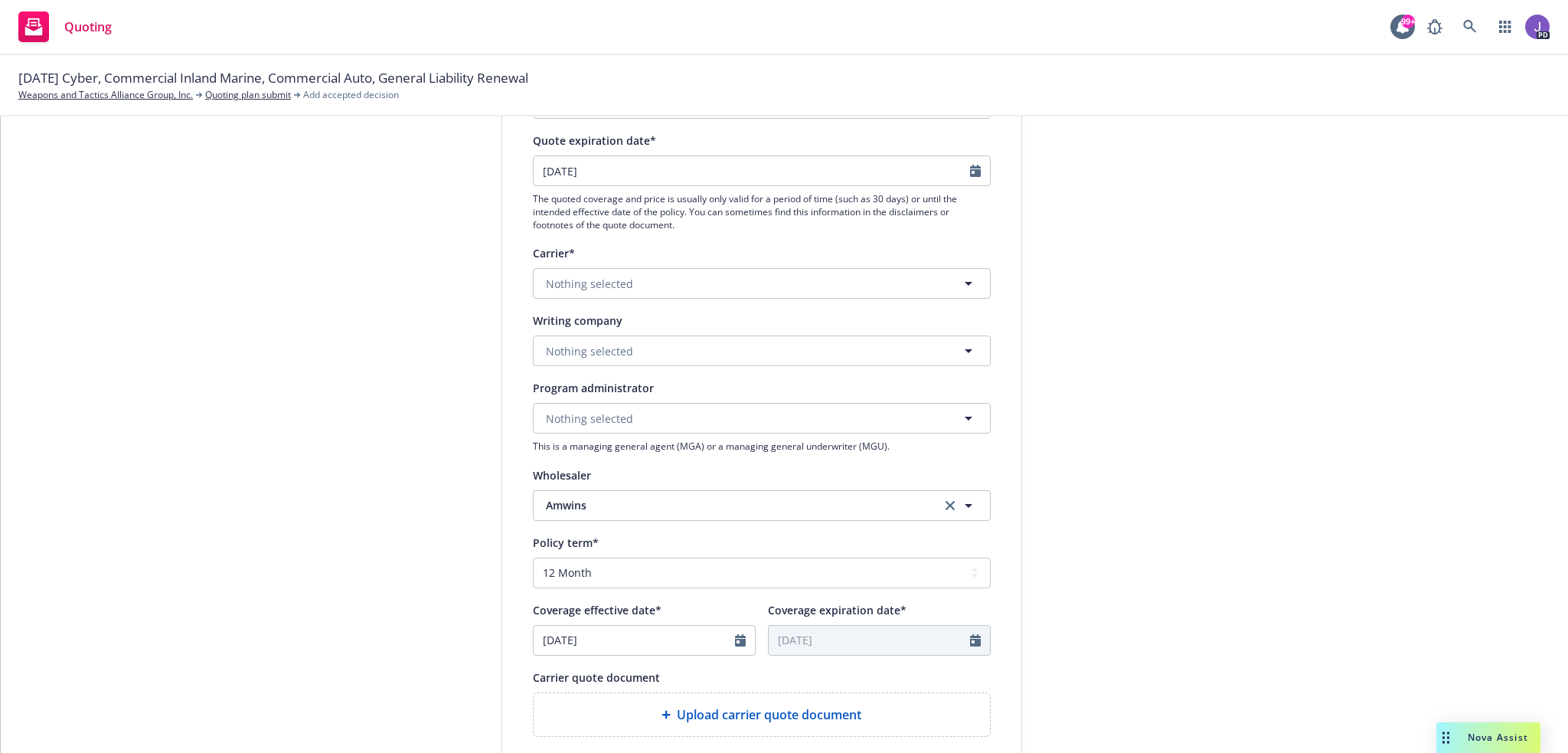
scroll to position [230, 0]
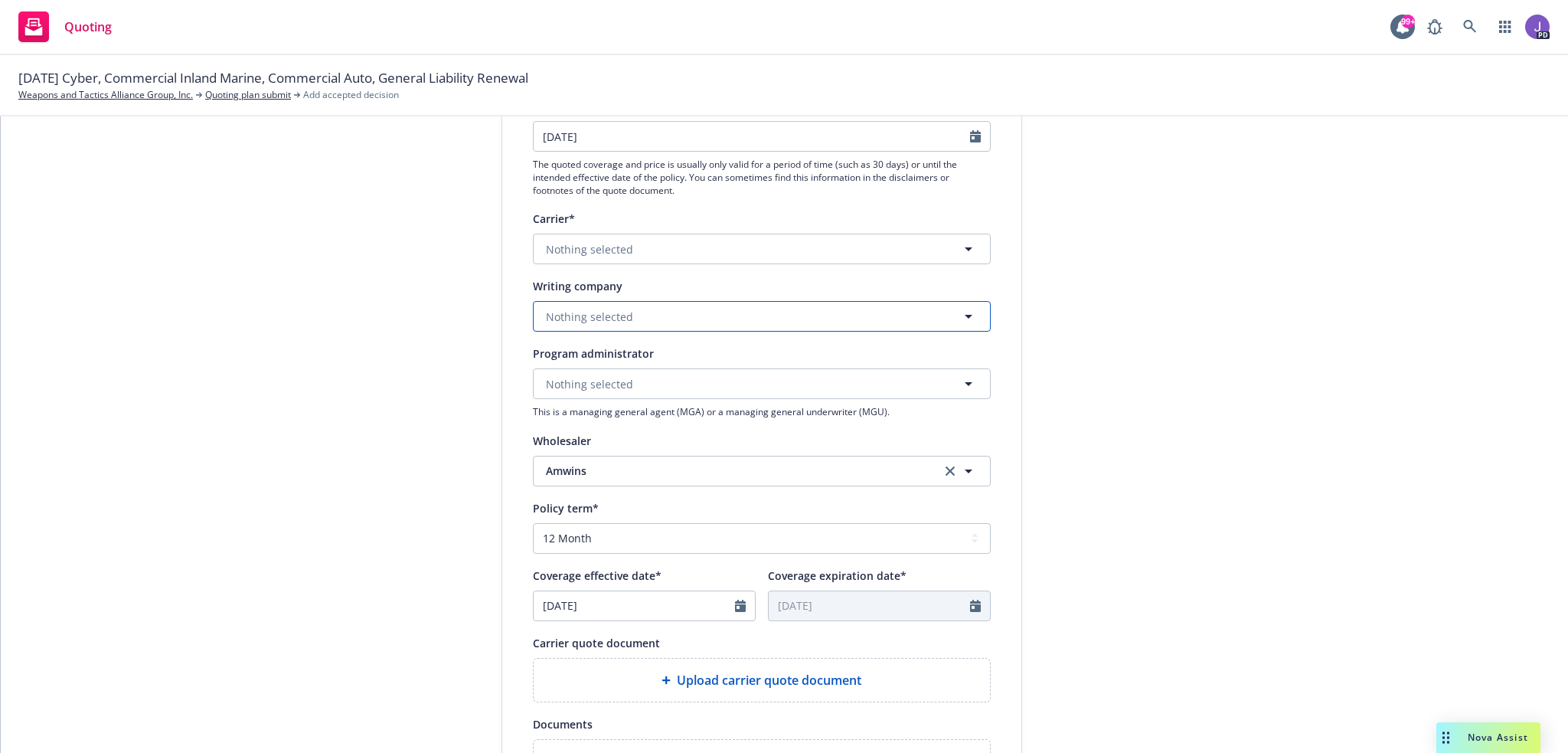
click at [573, 318] on span "Nothing selected" at bounding box center [589, 316] width 87 height 16
type input "at-ba"
click at [610, 373] on span "Domestic - 19607" at bounding box center [646, 376] width 193 height 16
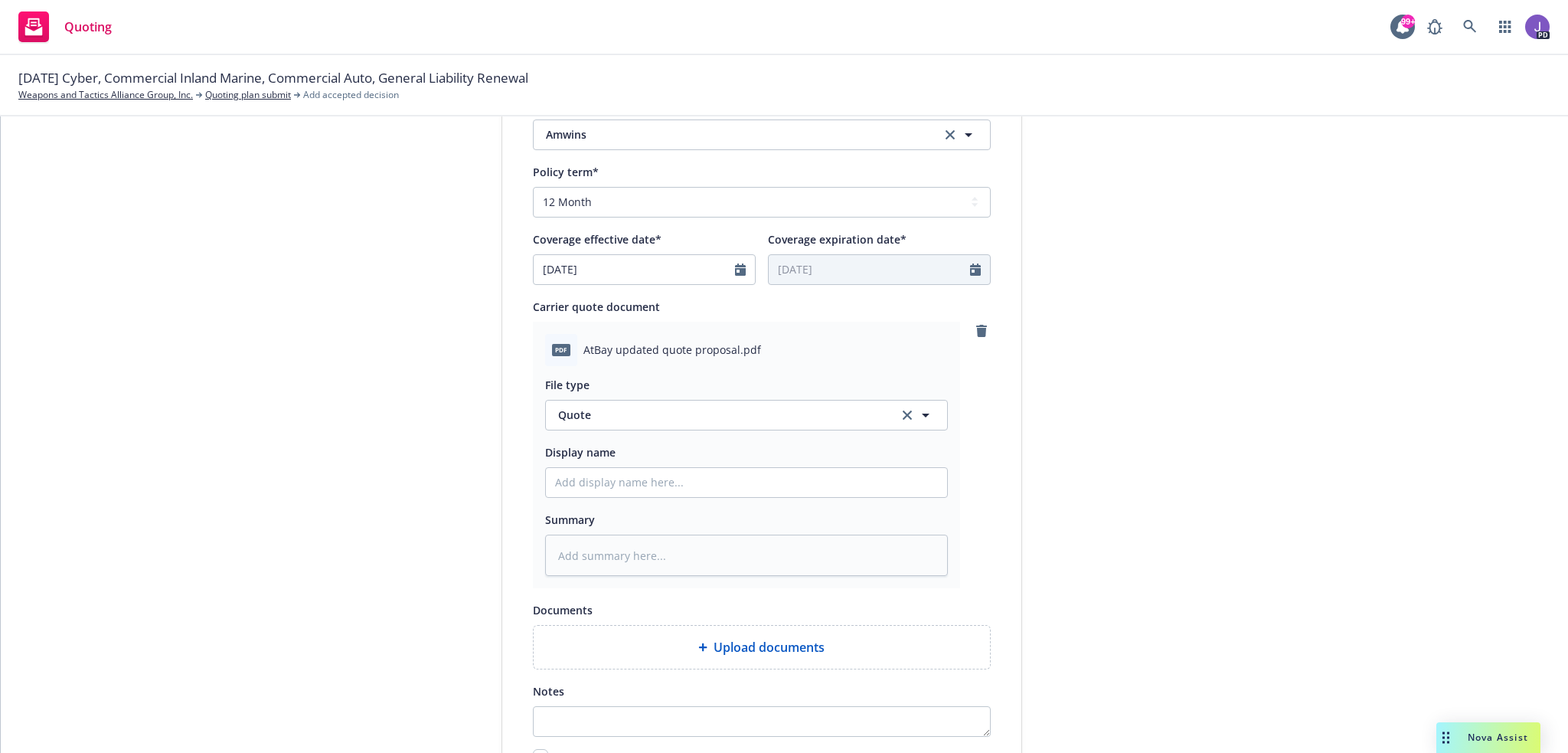
scroll to position [798, 0]
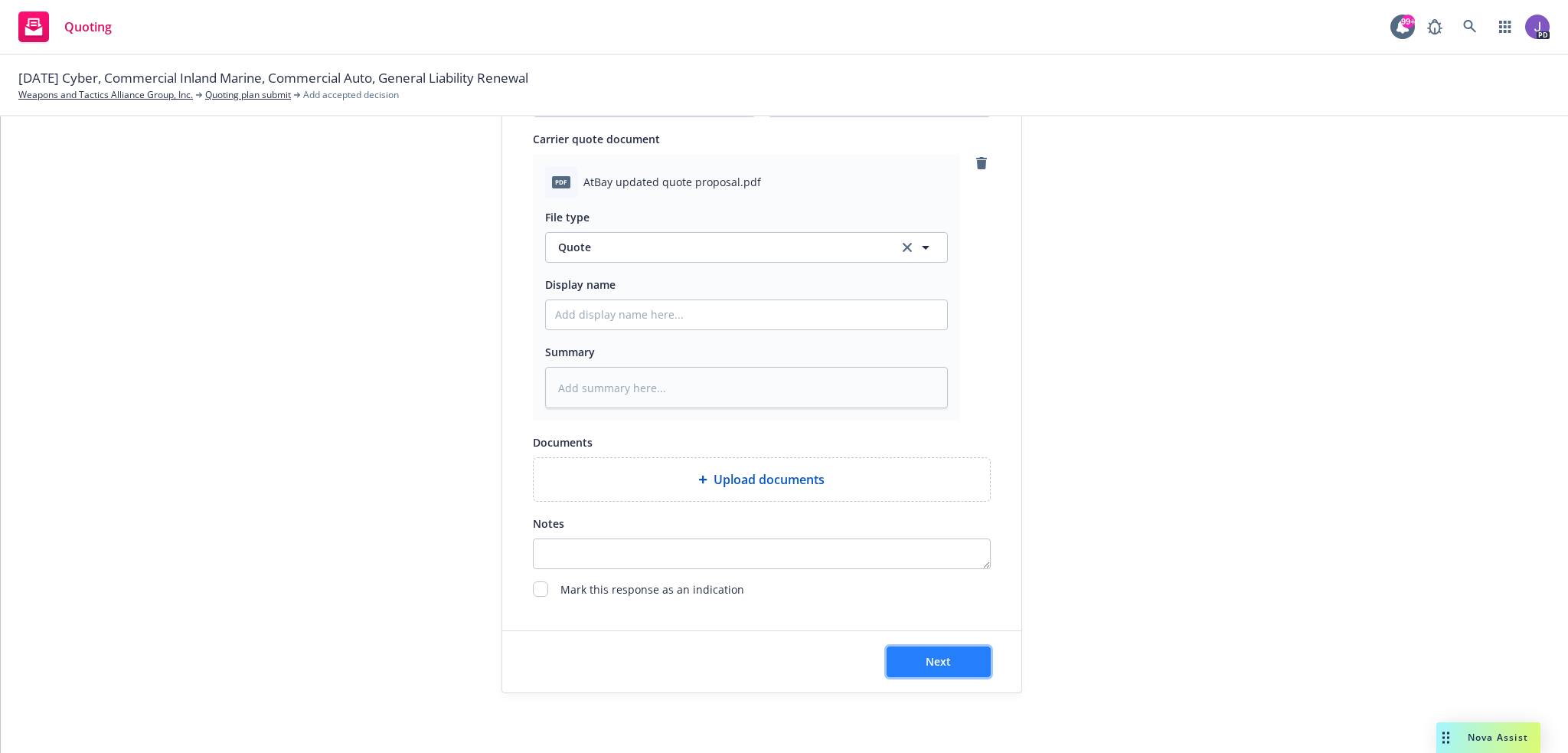
click at [945, 662] on button "Next" at bounding box center [939, 661] width 104 height 30
type textarea "x"
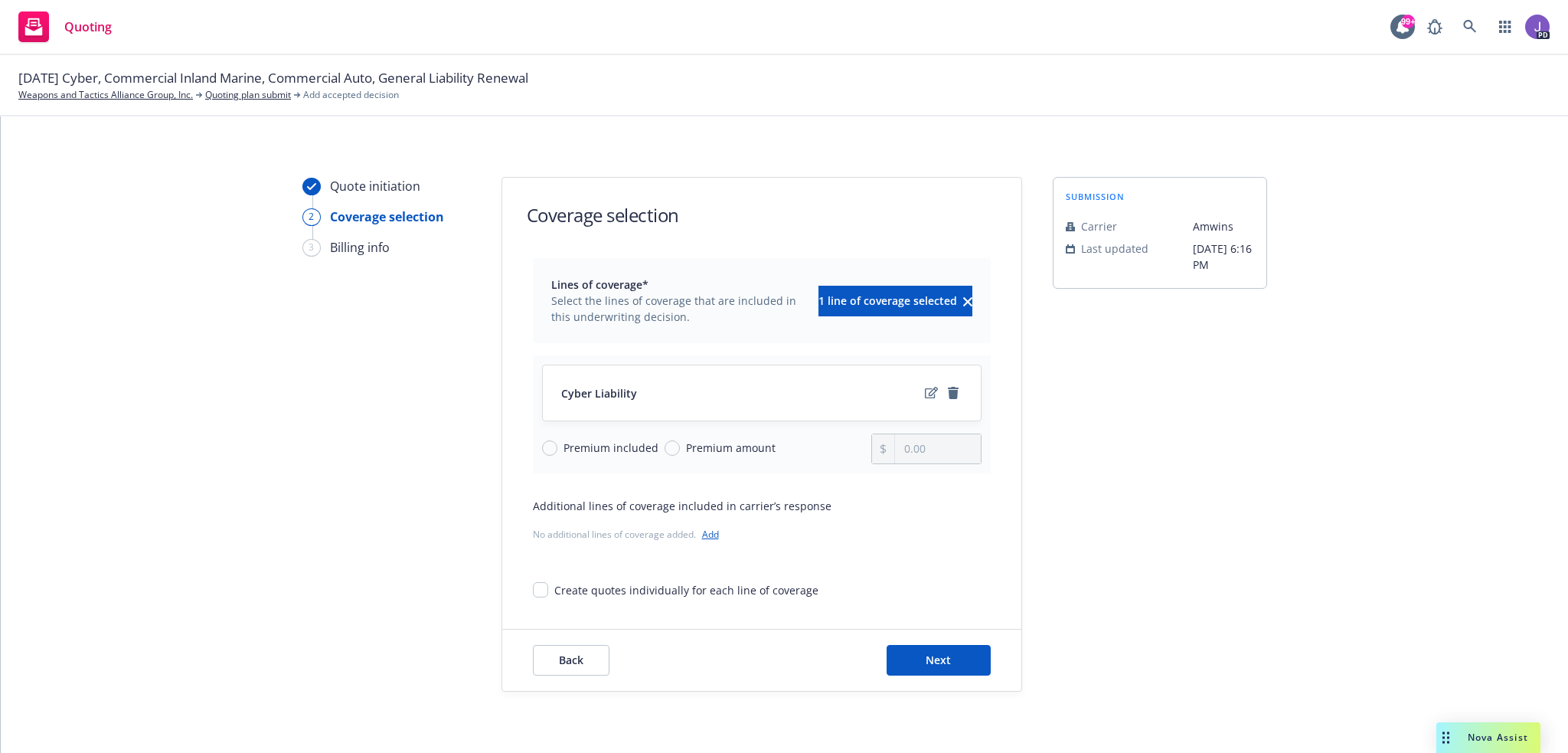
scroll to position [0, 0]
click at [672, 447] on input "Premium amount" at bounding box center [673, 449] width 16 height 16
radio input "true"
click at [930, 395] on icon "edit" at bounding box center [931, 394] width 13 height 12
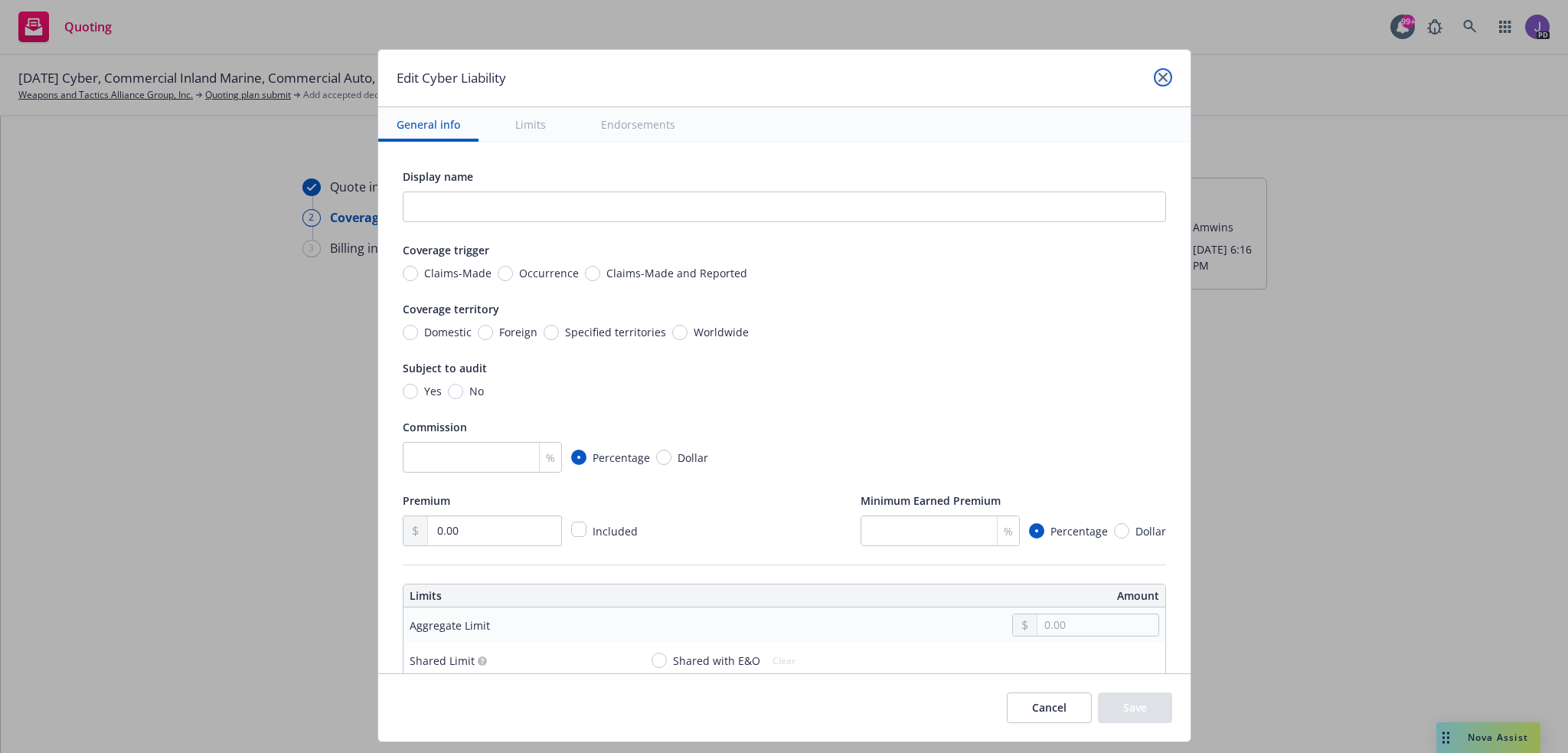
click at [1158, 76] on icon "close" at bounding box center [1162, 77] width 9 height 9
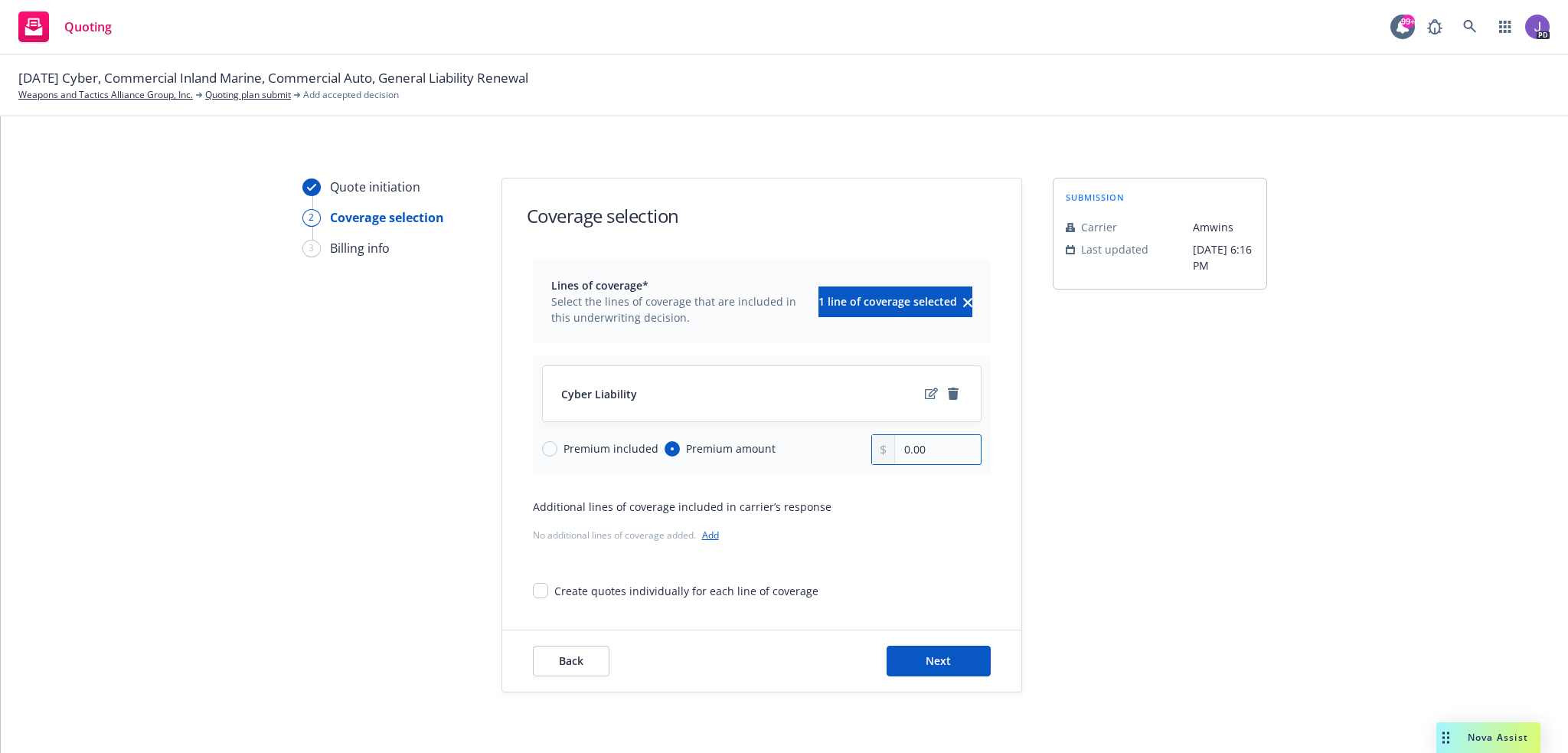
drag, startPoint x: 933, startPoint y: 443, endPoint x: 820, endPoint y: 448, distance: 113.1
click at [820, 448] on div "Premium included Premium amount 0.00" at bounding box center [762, 449] width 439 height 30
type input "8,171.00"
click at [941, 660] on span "Next" at bounding box center [938, 660] width 25 height 15
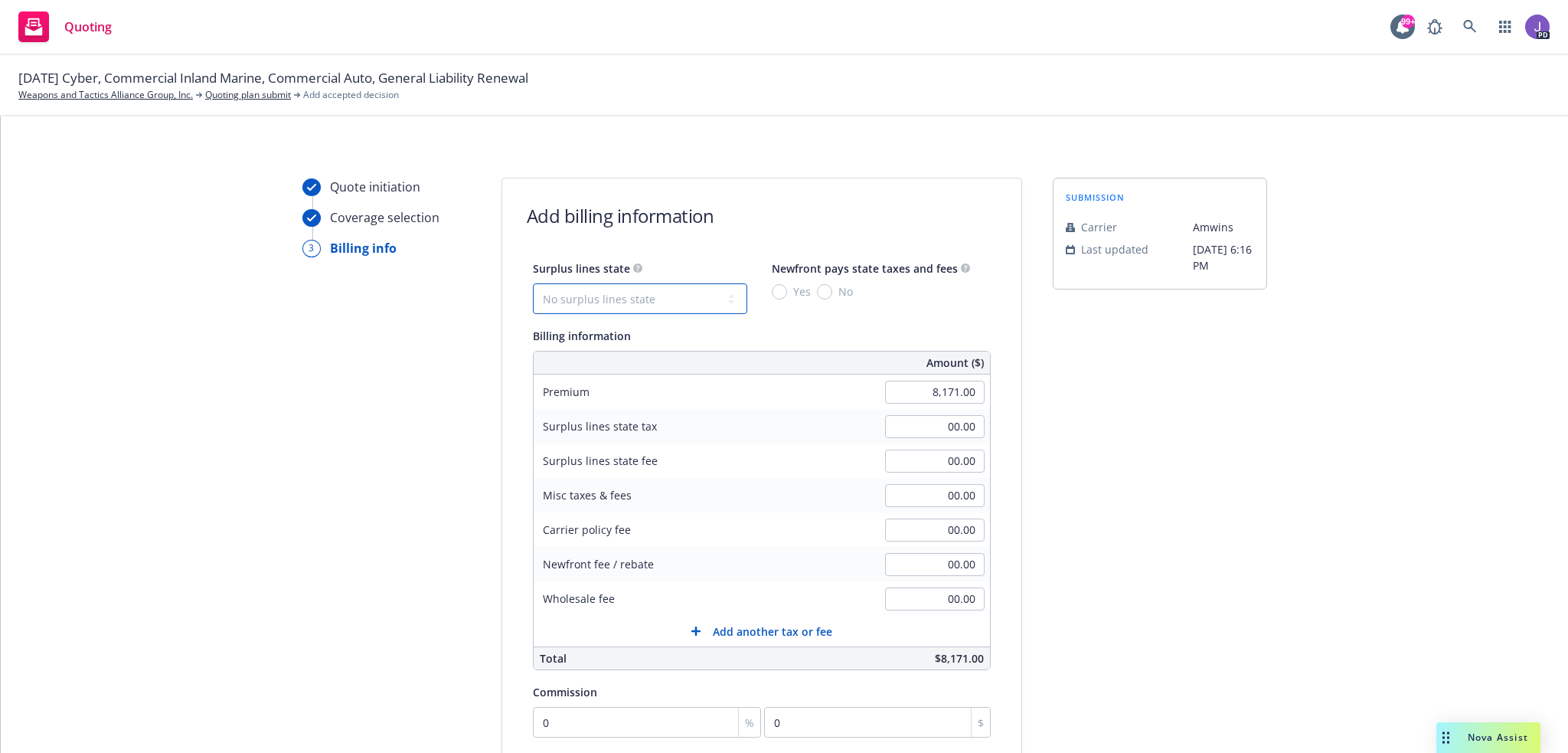
click at [699, 308] on select "No surplus lines state Alaska Alabama Arkansas Arizona California Colorado Conn…" at bounding box center [640, 298] width 214 height 30
select select "FL"
click at [533, 283] on select "No surplus lines state Alaska Alabama Arkansas Arizona California Colorado Conn…" at bounding box center [640, 298] width 214 height 30
type input "403.65"
type input "4.90"
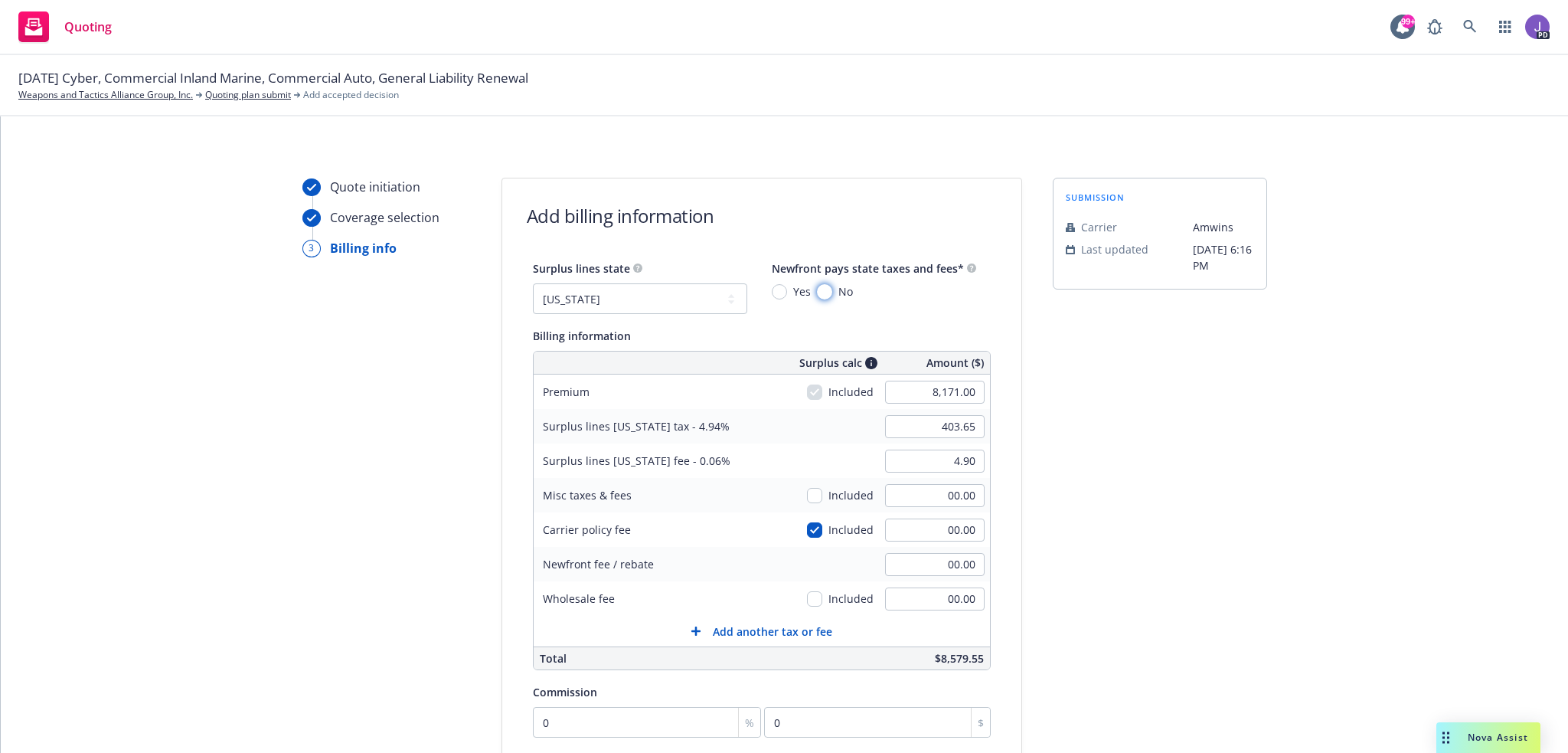
click at [817, 293] on input "No" at bounding box center [825, 292] width 16 height 16
radio input "true"
click at [903, 528] on input "00.00" at bounding box center [934, 529] width 99 height 23
type input "740"
type input "440.20"
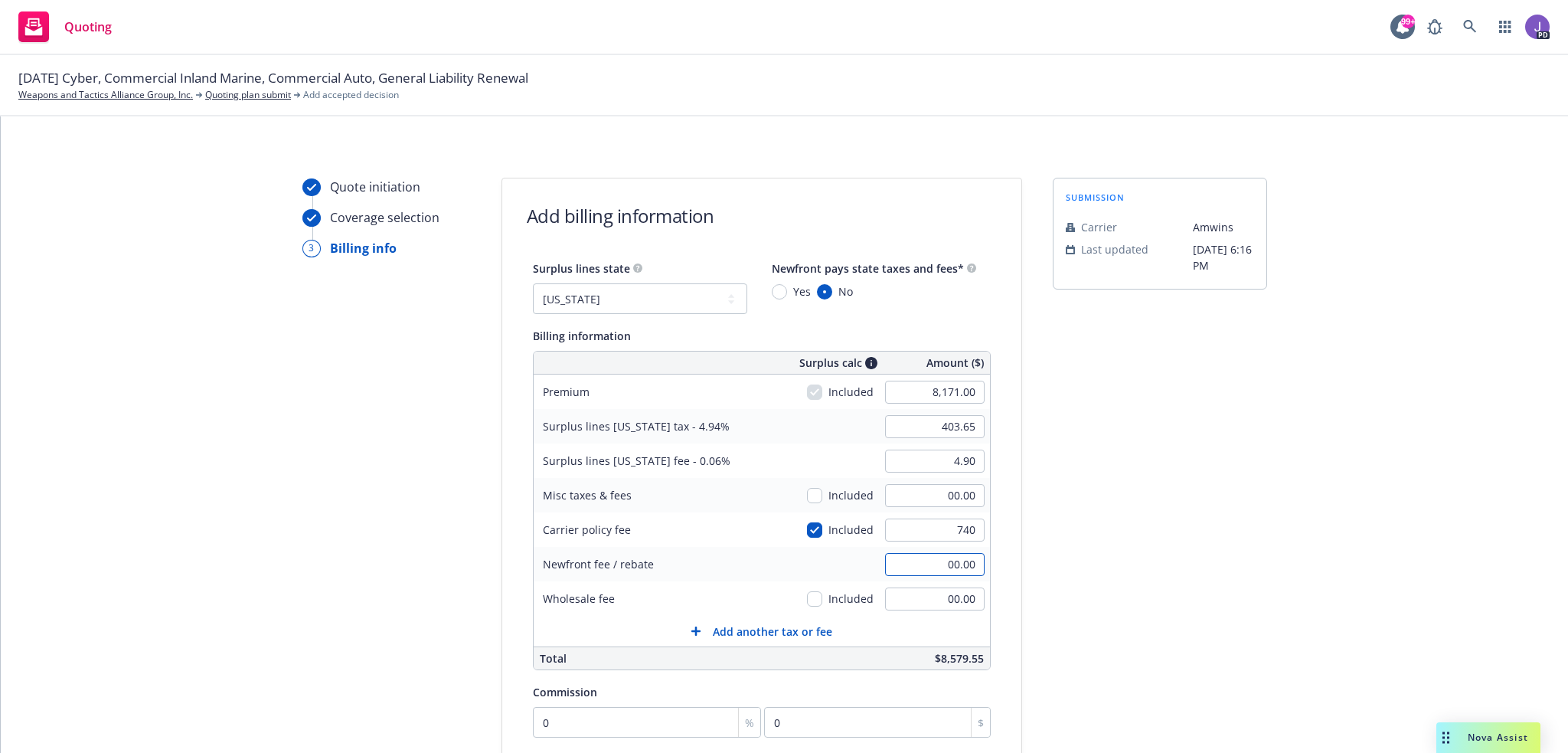
type input "5.35"
type input "740.00"
click at [701, 541] on div "Carrier policy fee" at bounding box center [648, 529] width 230 height 35
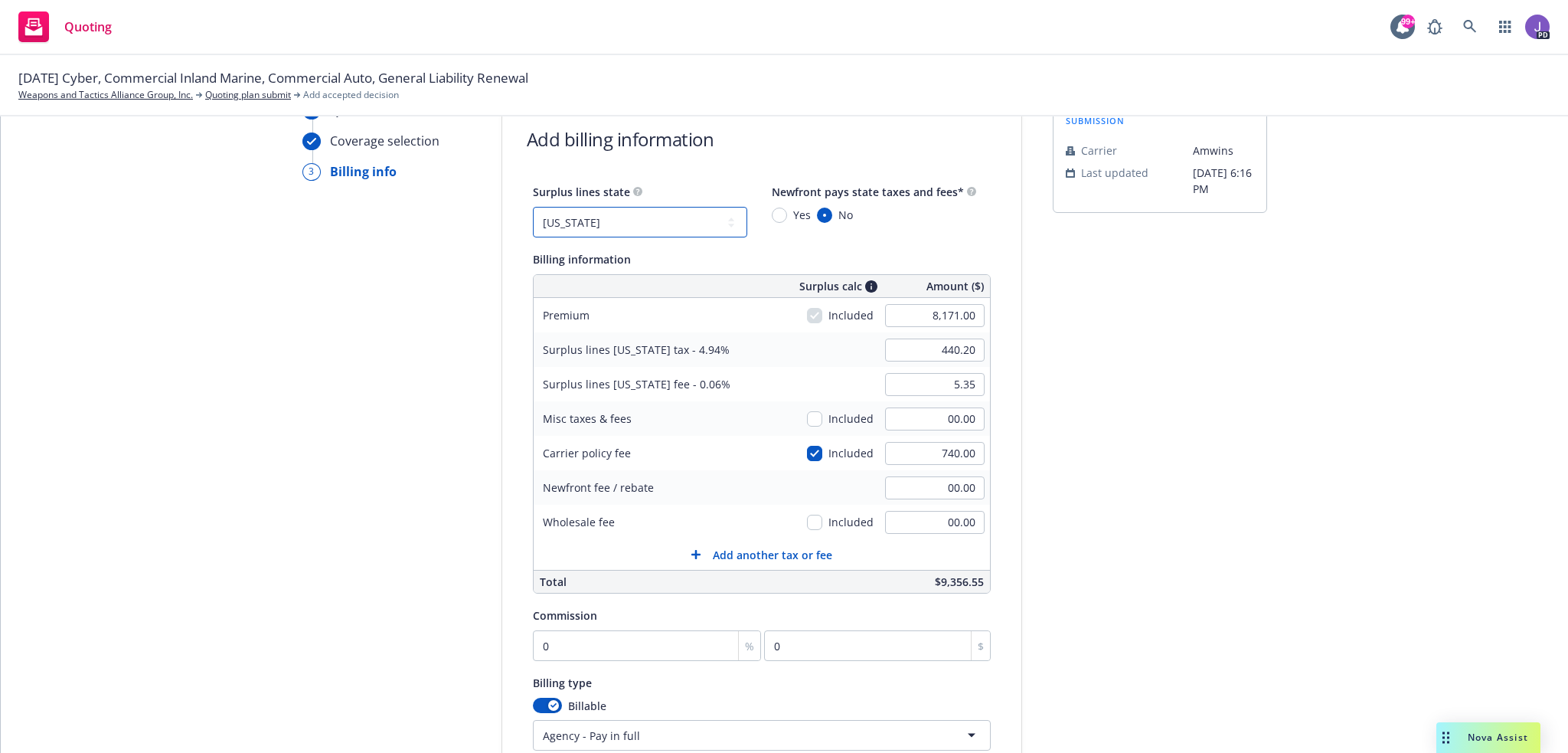
click at [673, 221] on select "No surplus lines state Alaska Alabama Arkansas Arizona California Colorado Conn…" at bounding box center [640, 221] width 214 height 30
select select "NONE"
click at [533, 206] on select "No surplus lines state Alaska Alabama Arkansas Arizona California Colorado Conn…" at bounding box center [640, 221] width 214 height 30
type input "00.00"
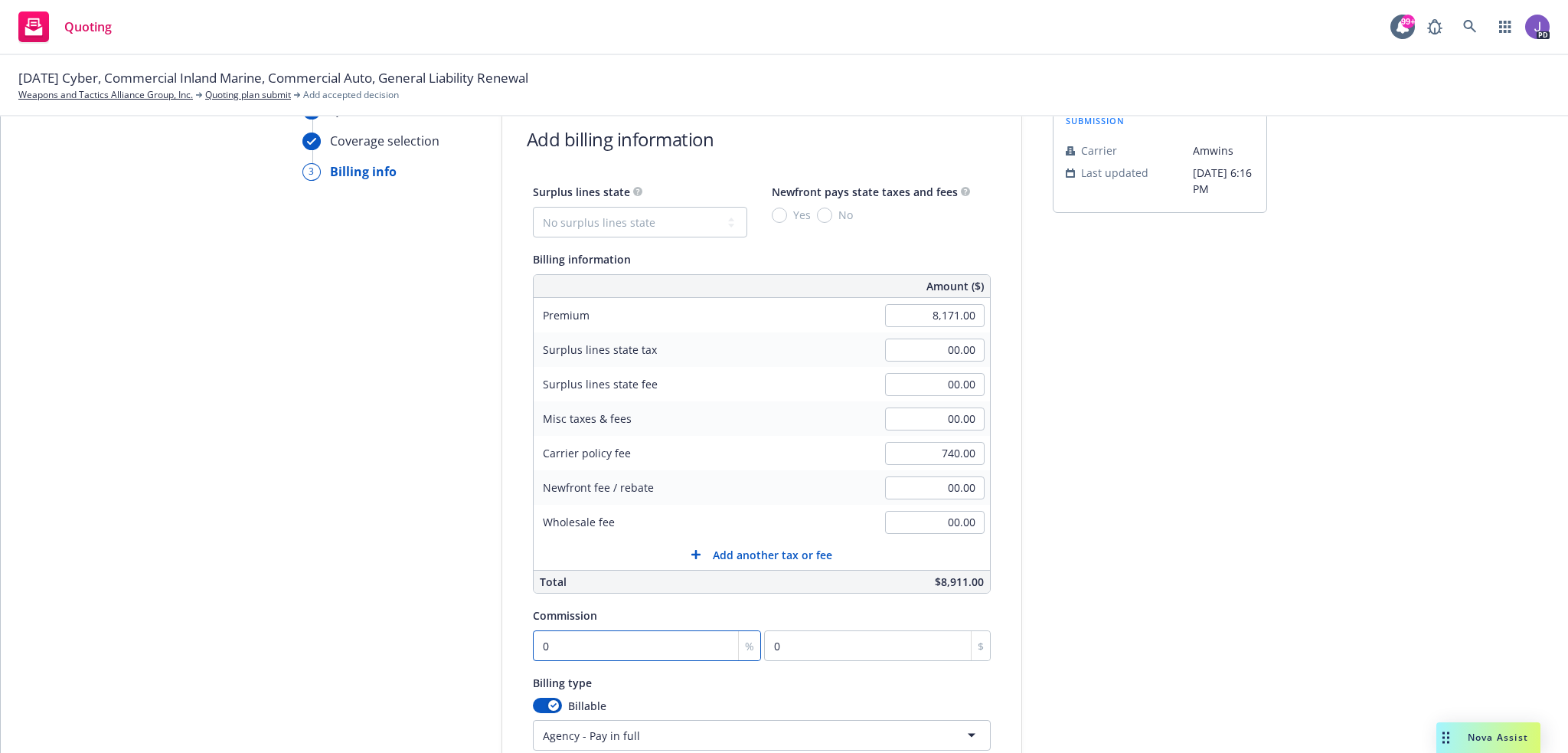
click at [552, 633] on input "0" at bounding box center [647, 645] width 229 height 30
type input "1"
type input "81.71"
type input "13"
type input "1062.23"
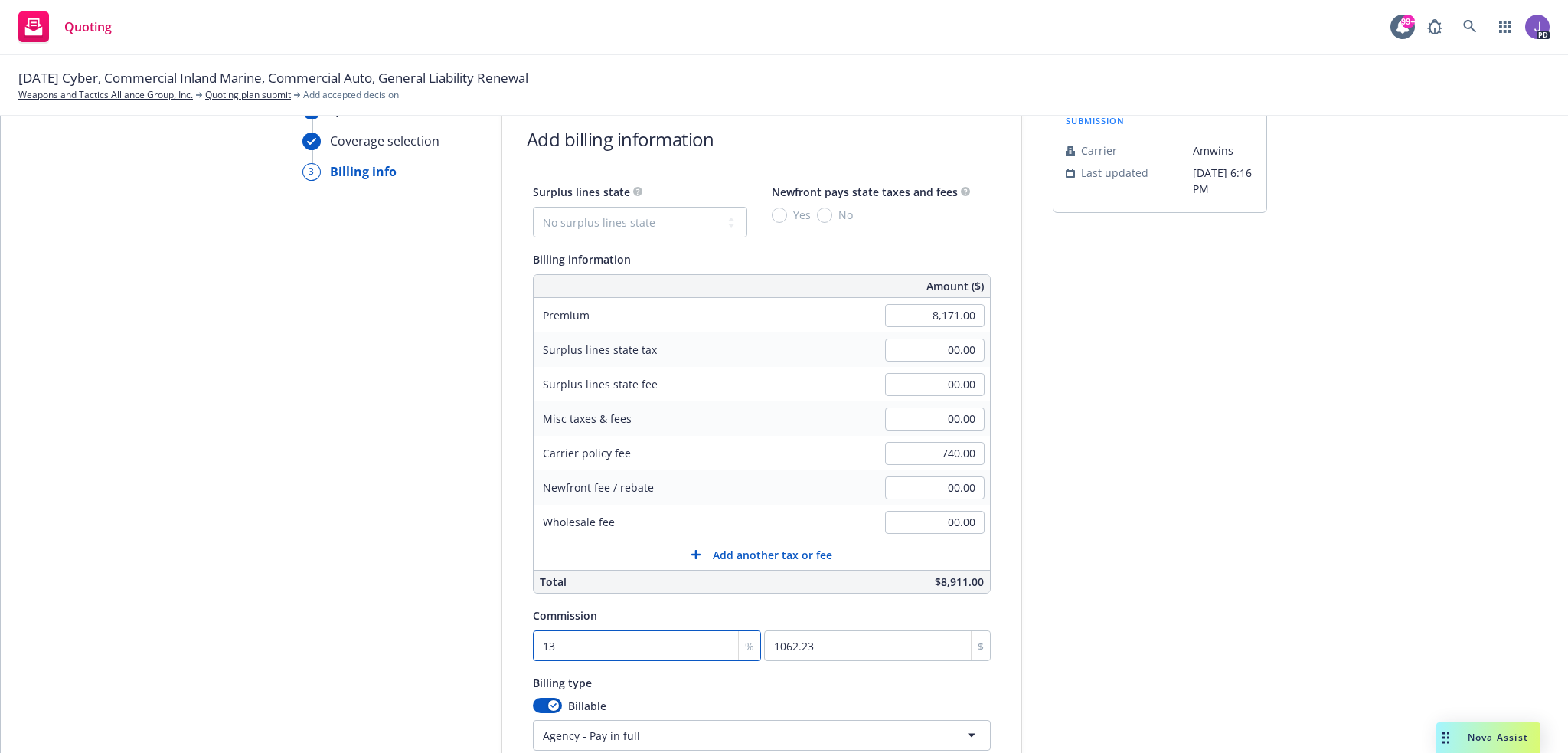
type input "13"
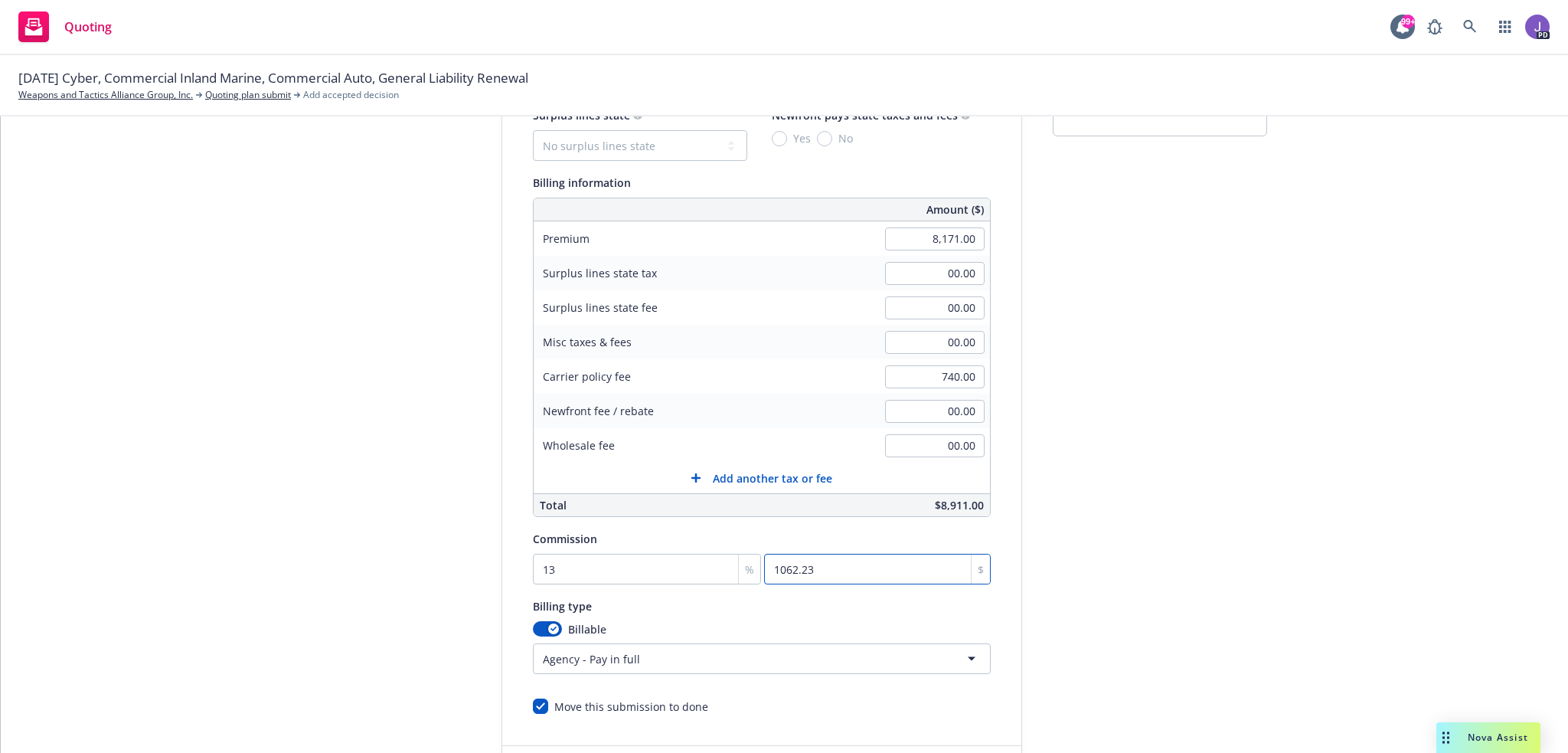
scroll to position [230, 0]
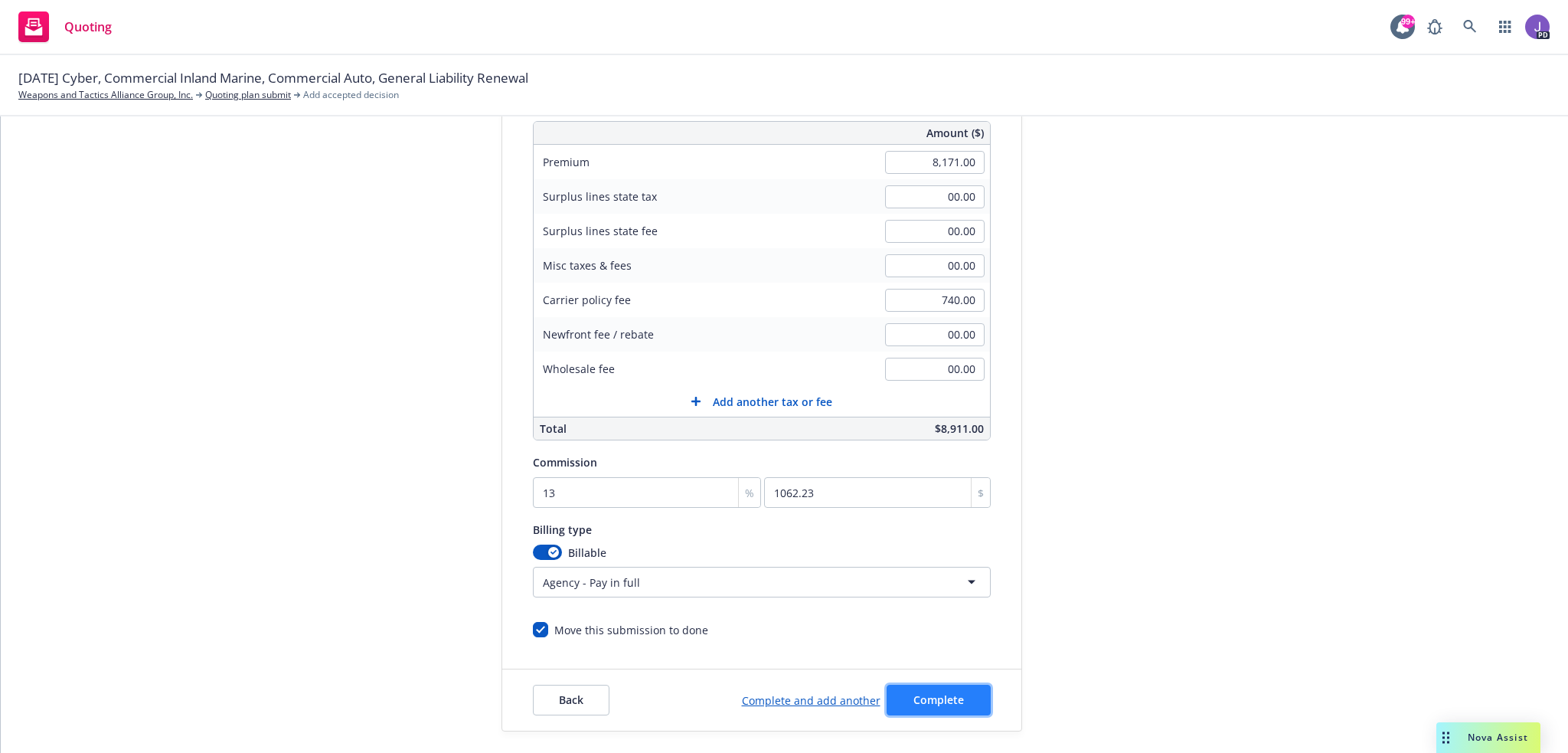
click at [926, 693] on span "Complete" at bounding box center [939, 699] width 51 height 15
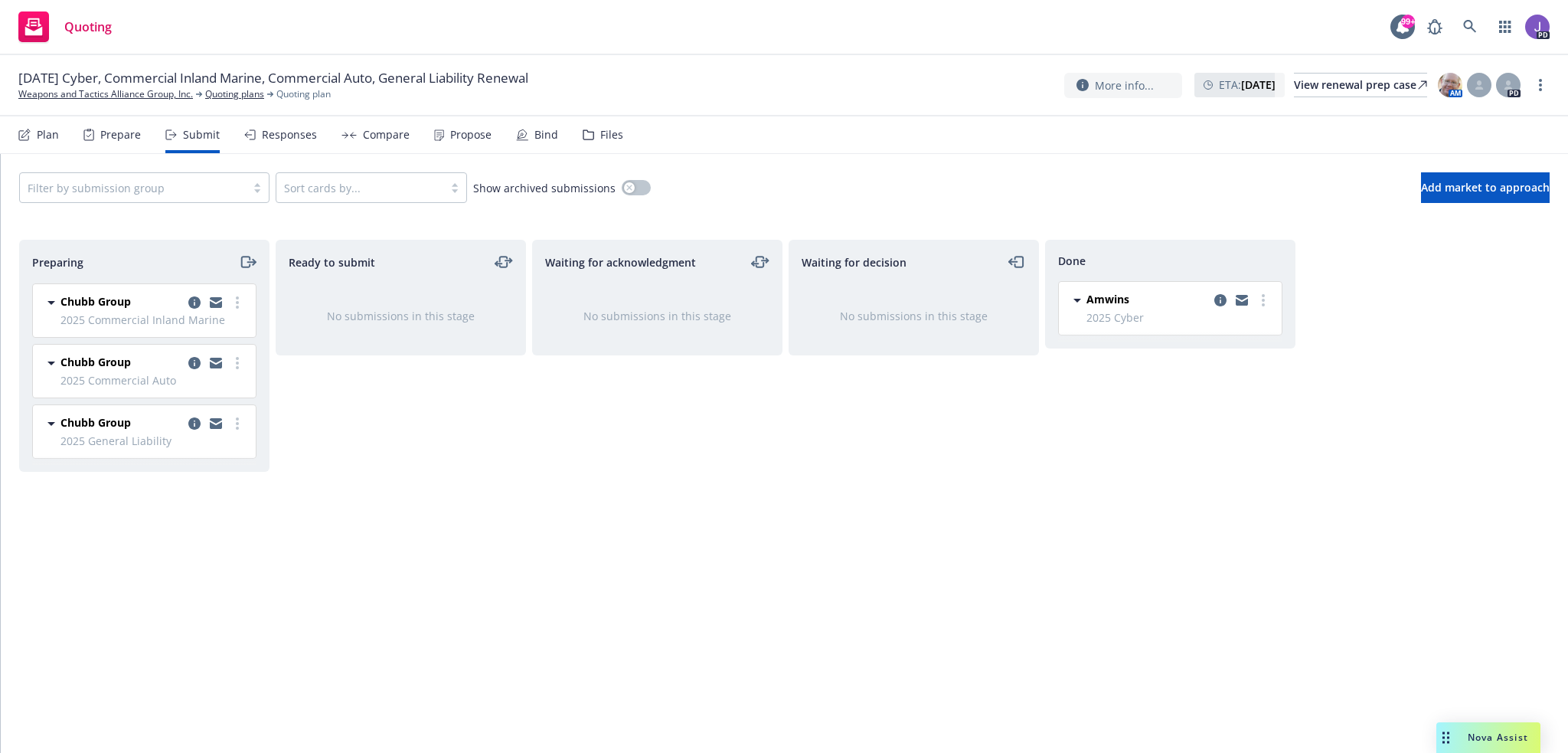
click at [450, 141] on div "Propose" at bounding box center [471, 135] width 41 height 12
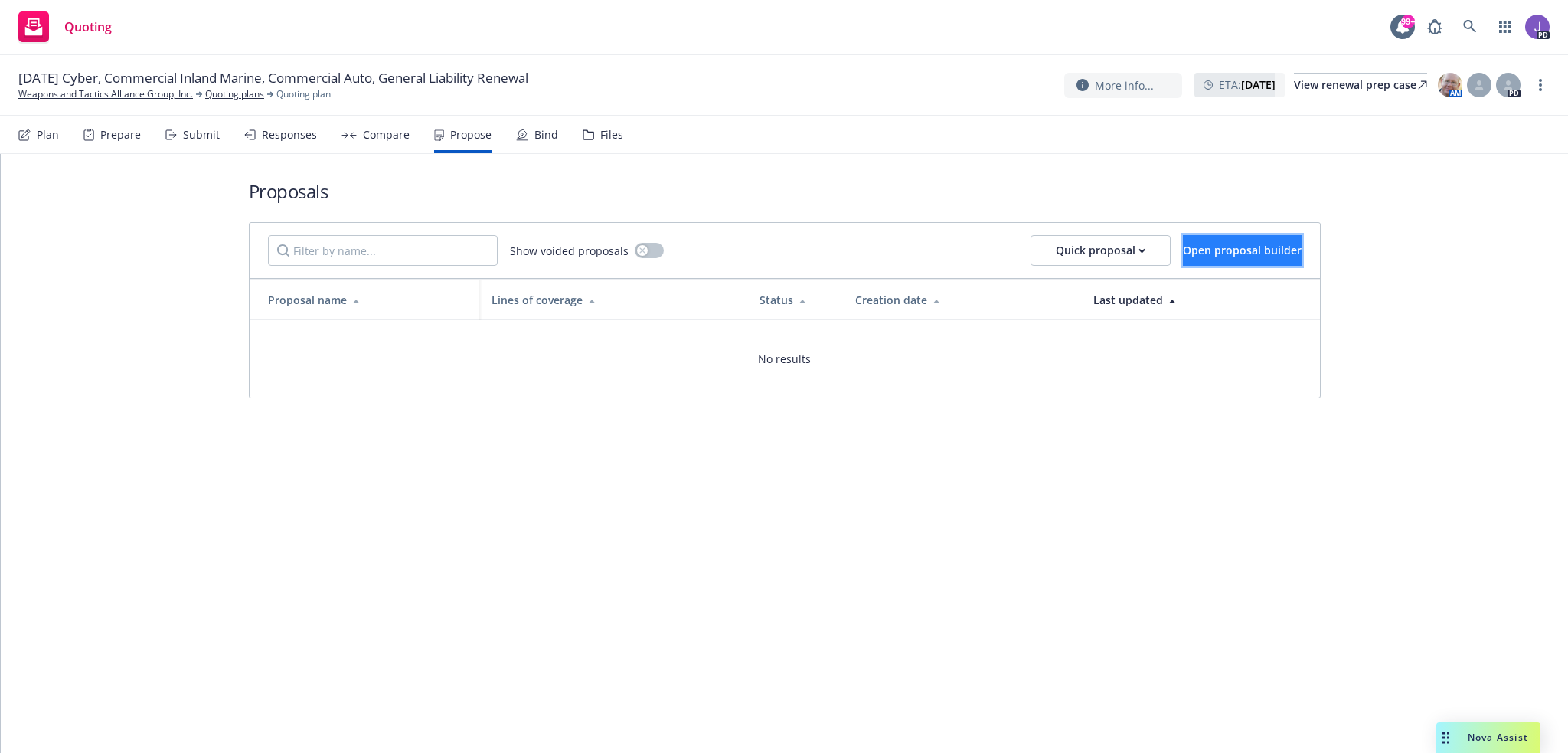
click at [1186, 246] on span "Open proposal builder" at bounding box center [1242, 250] width 118 height 15
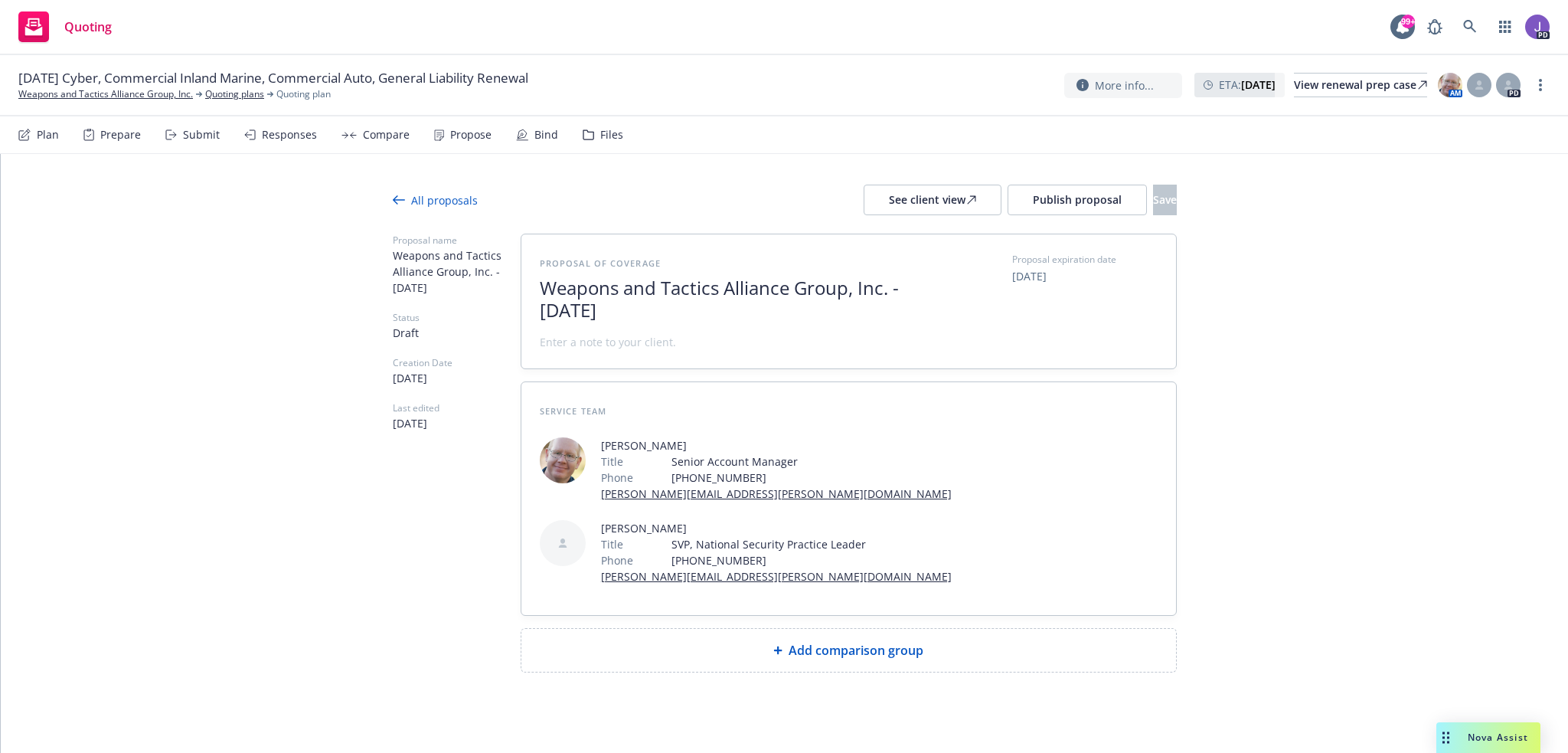
click at [844, 658] on div "Add comparison group" at bounding box center [849, 650] width 654 height 43
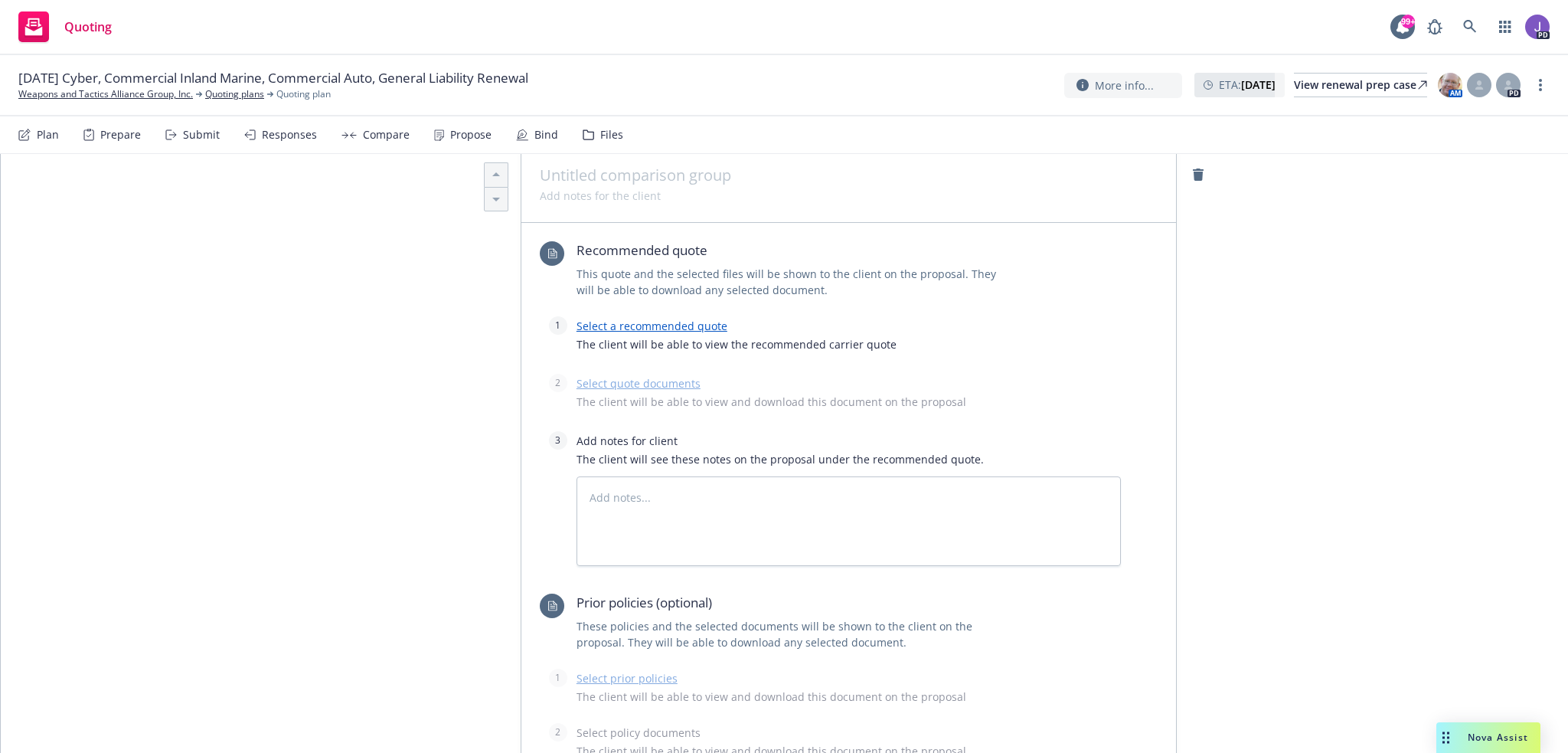
scroll to position [536, 0]
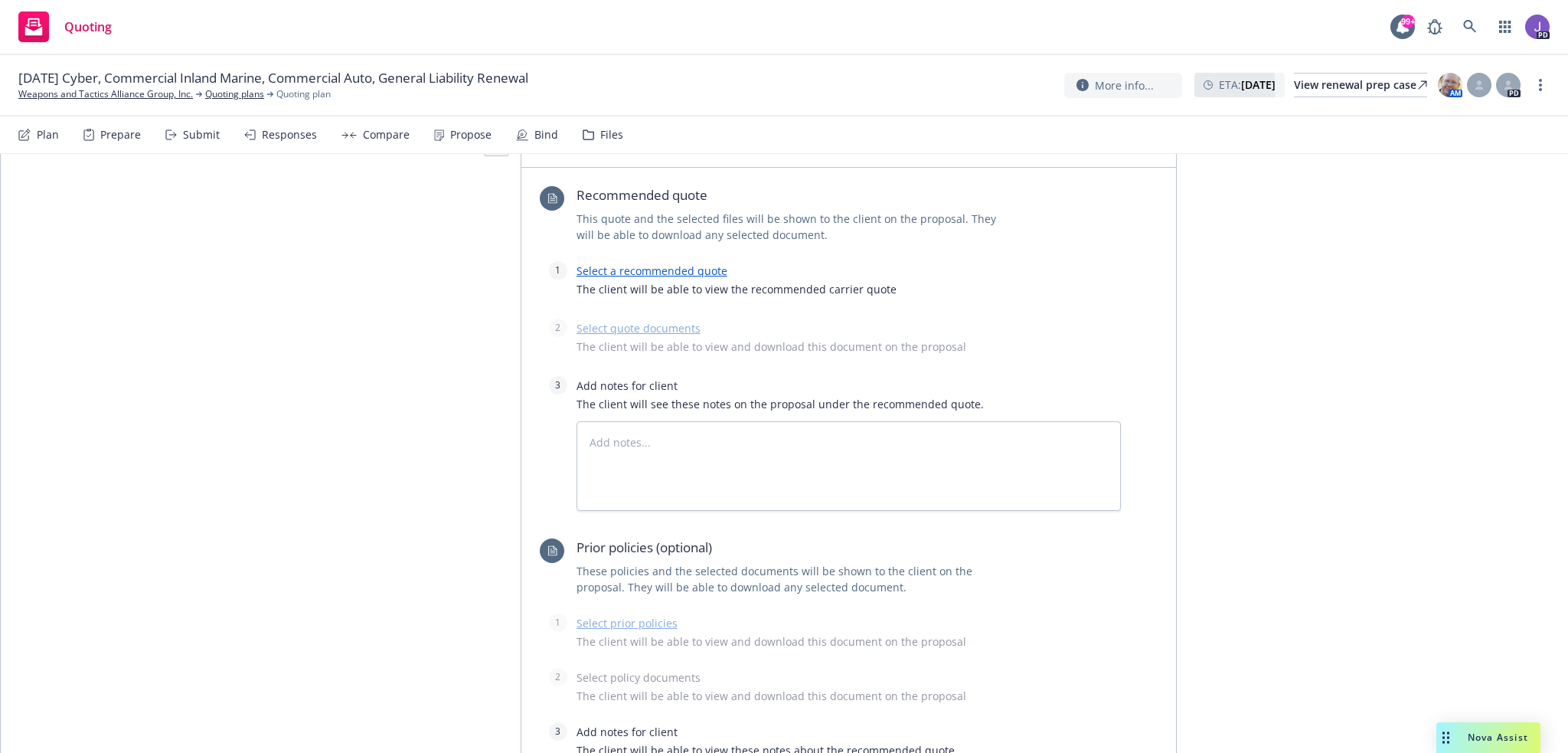
click at [661, 266] on link "Select a recommended quote" at bounding box center [652, 270] width 151 height 15
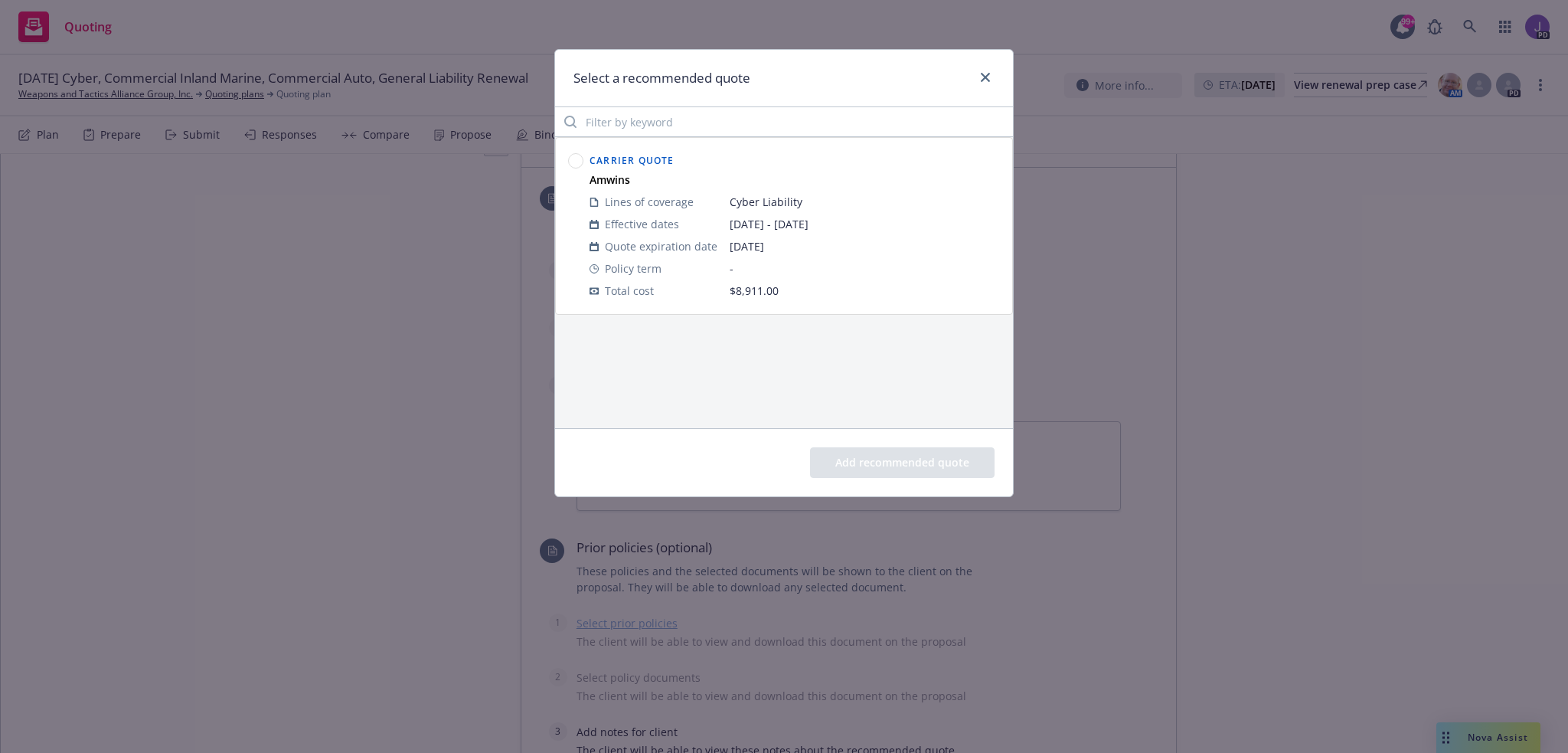
click at [579, 160] on circle at bounding box center [576, 161] width 15 height 15
click at [870, 465] on button "Add recommended quote" at bounding box center [902, 462] width 185 height 30
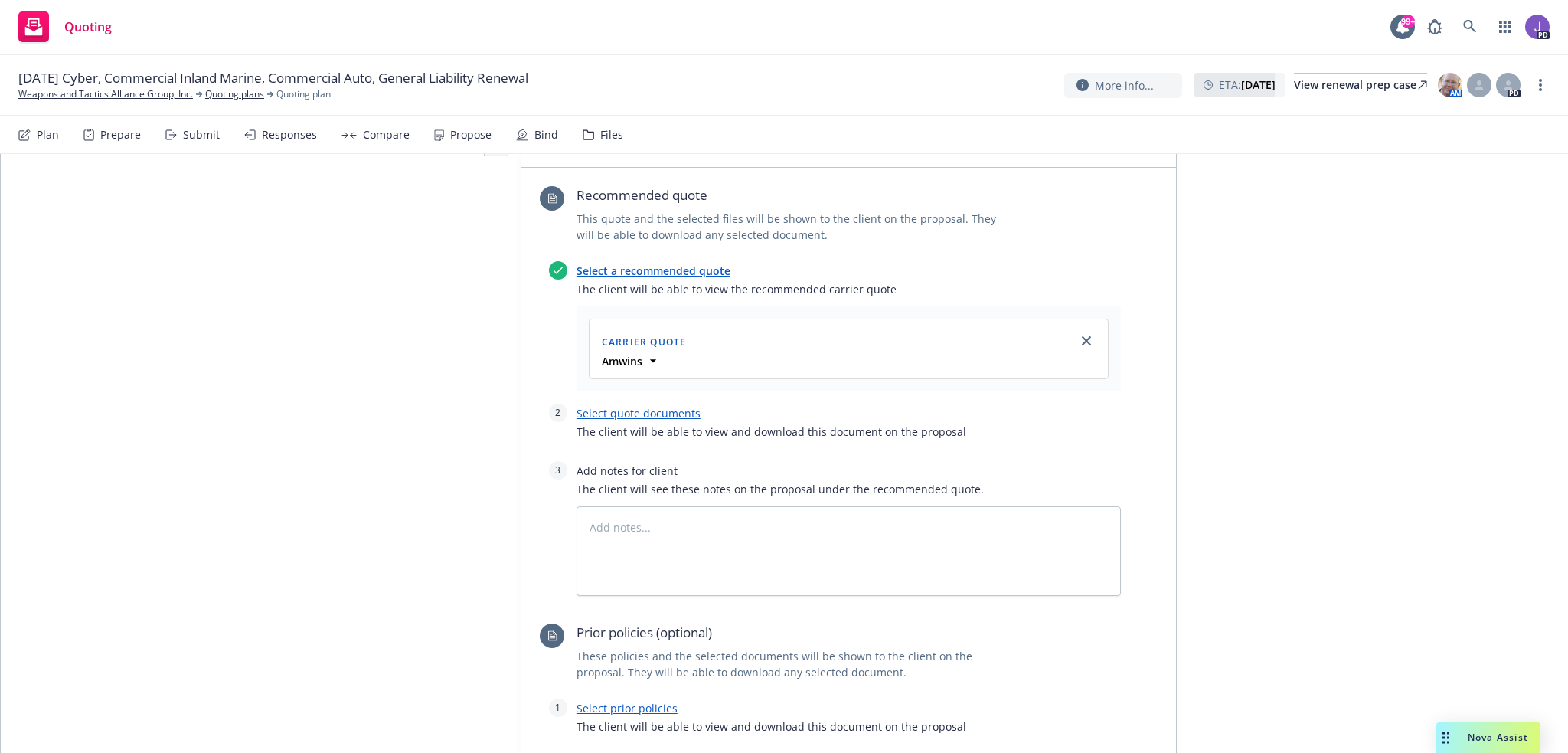
click at [661, 412] on link "Select quote documents" at bounding box center [639, 413] width 124 height 15
type textarea "x"
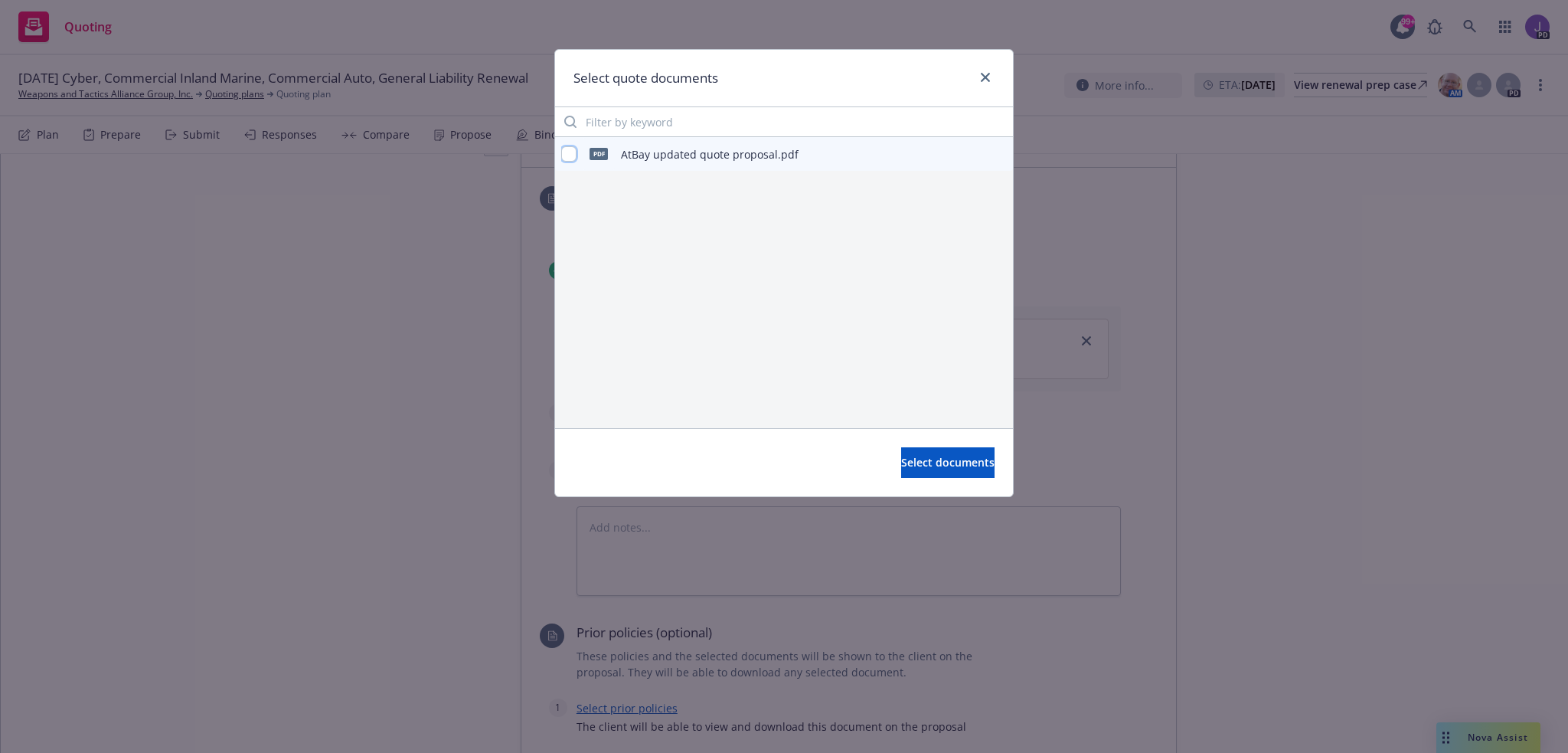
click at [571, 155] on input "checkbox" at bounding box center [569, 154] width 16 height 16
checkbox input "true"
click at [934, 468] on span "Select documents" at bounding box center [948, 462] width 93 height 15
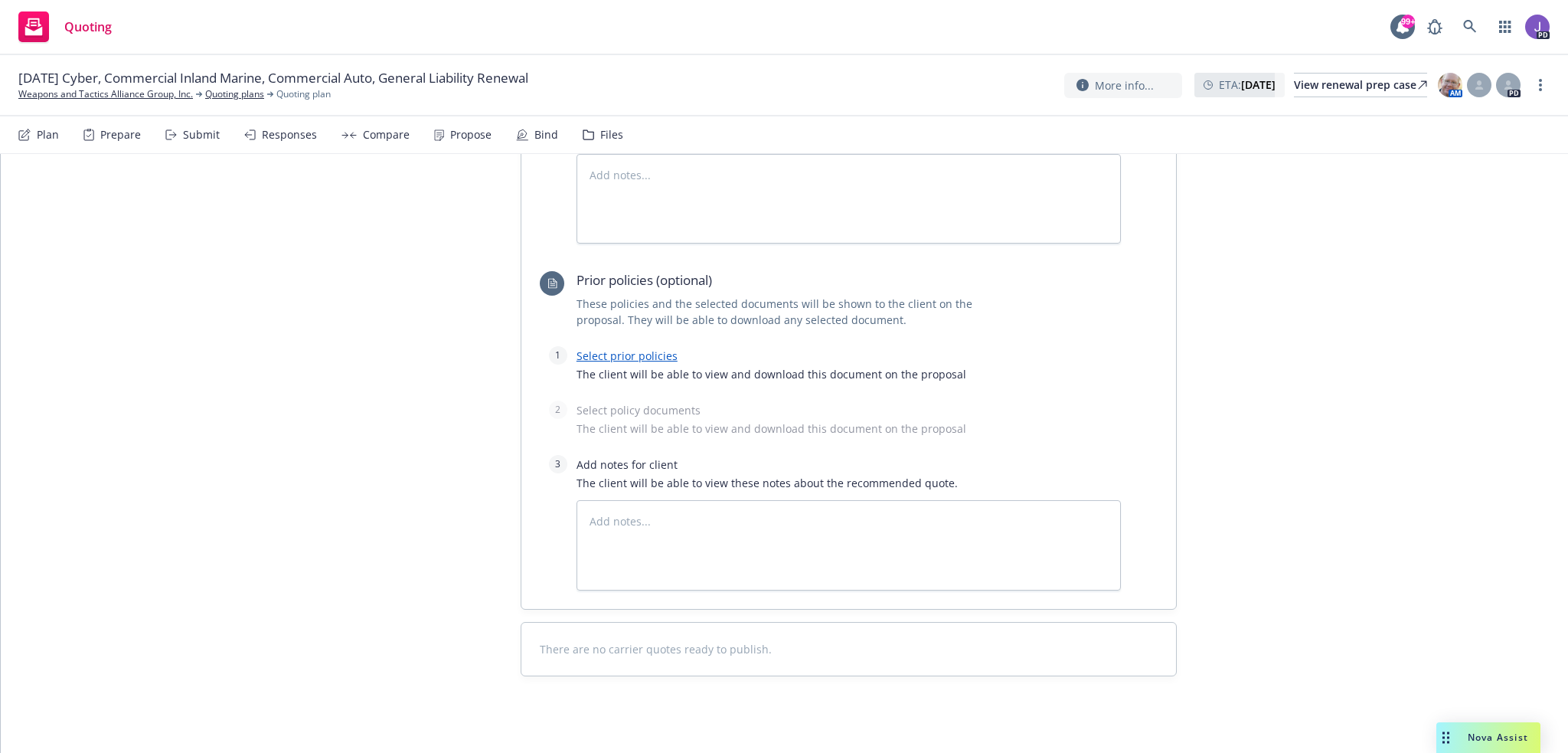
scroll to position [935, 0]
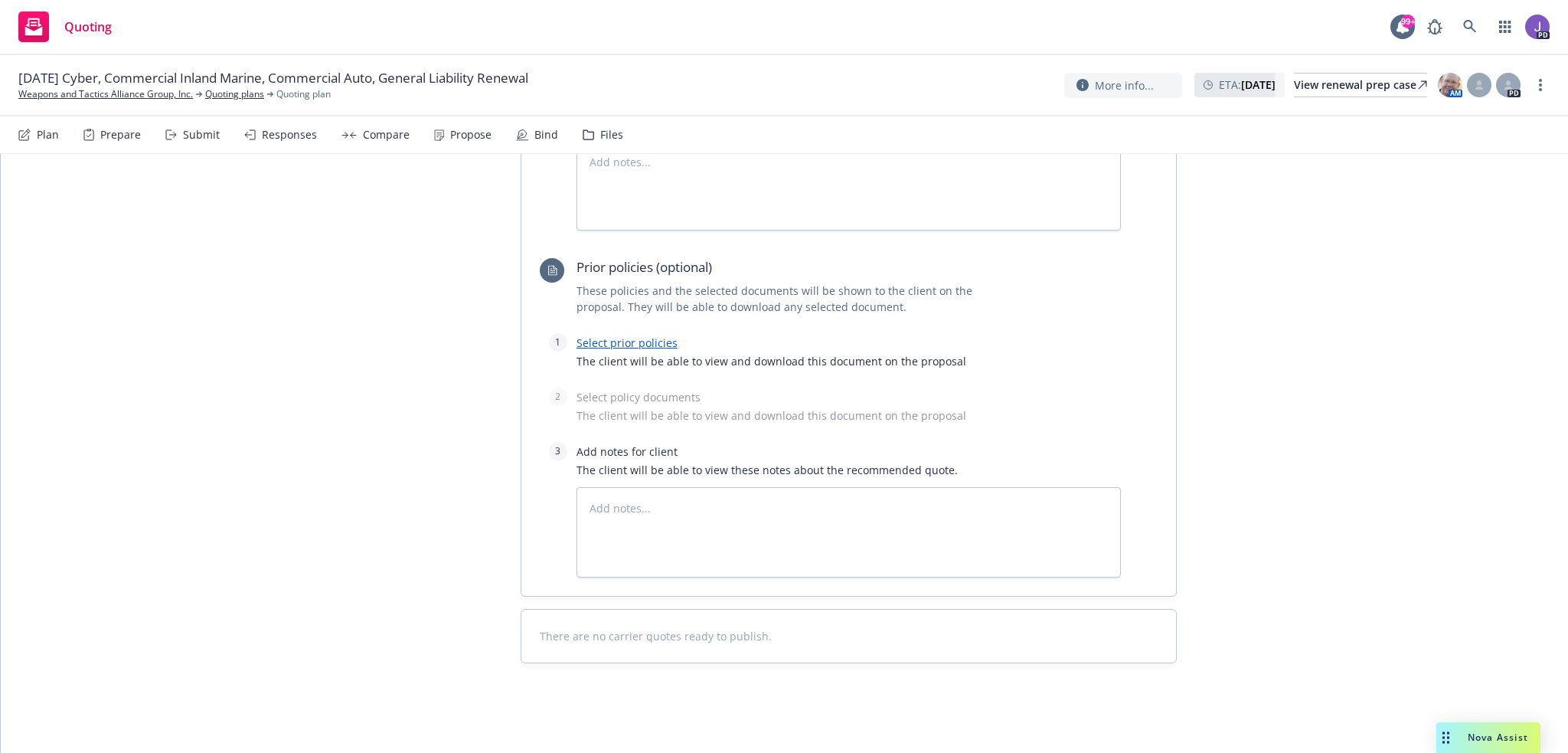
click at [655, 341] on link "Select prior policies" at bounding box center [627, 342] width 101 height 15
type textarea "x"
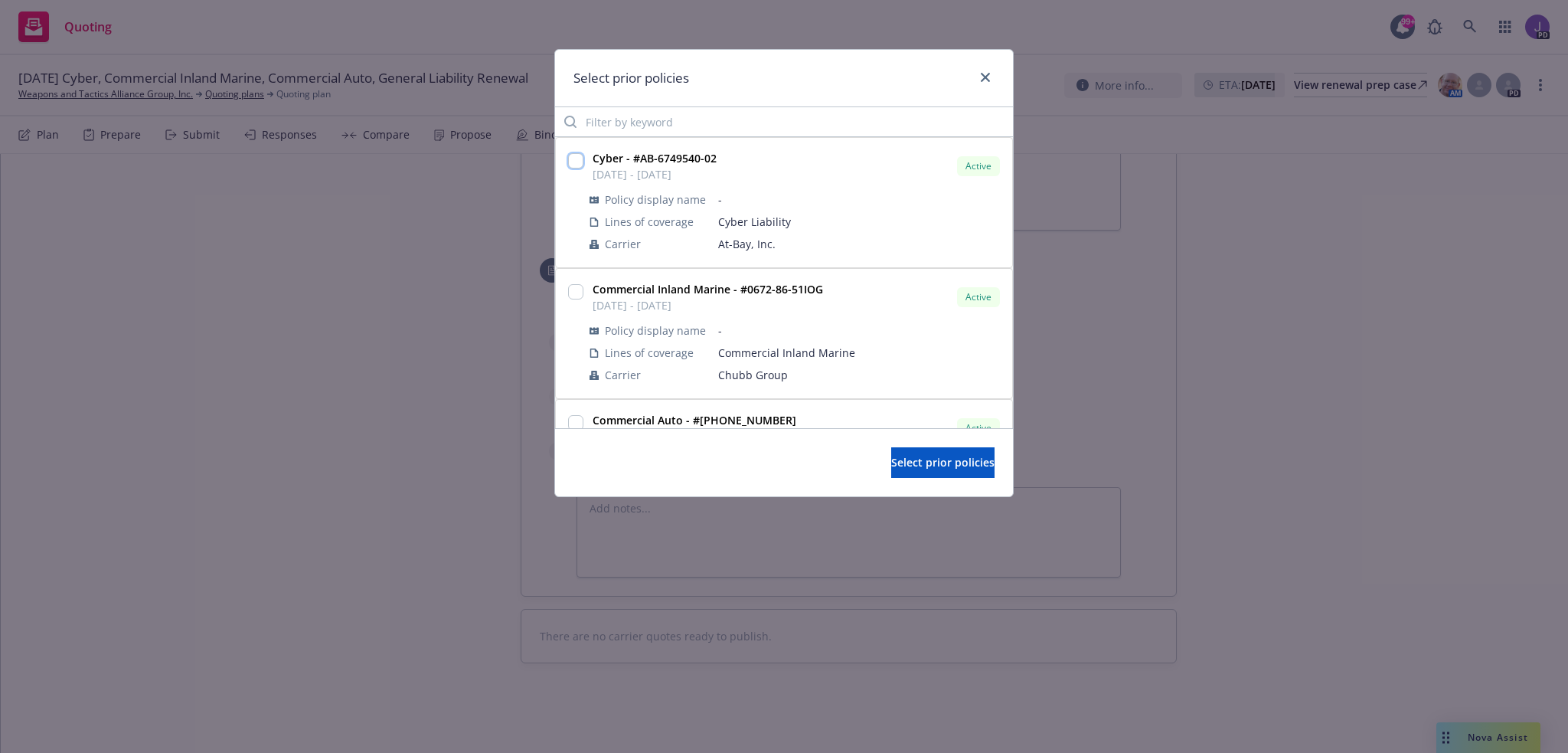
click at [577, 161] on input "checkbox" at bounding box center [576, 161] width 16 height 16
checkbox input "true"
click at [899, 468] on span "Select prior policies" at bounding box center [943, 462] width 104 height 15
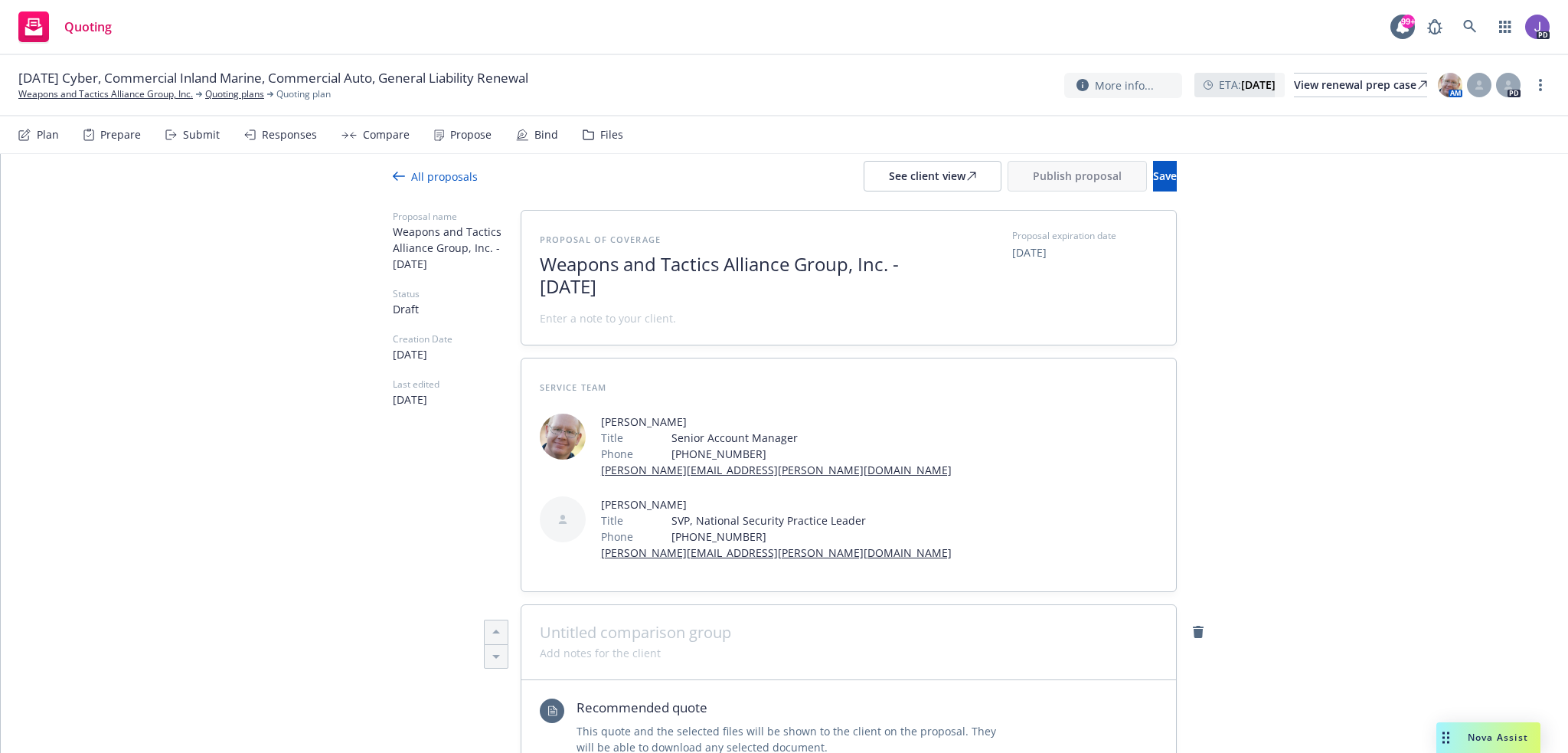
scroll to position [0, 0]
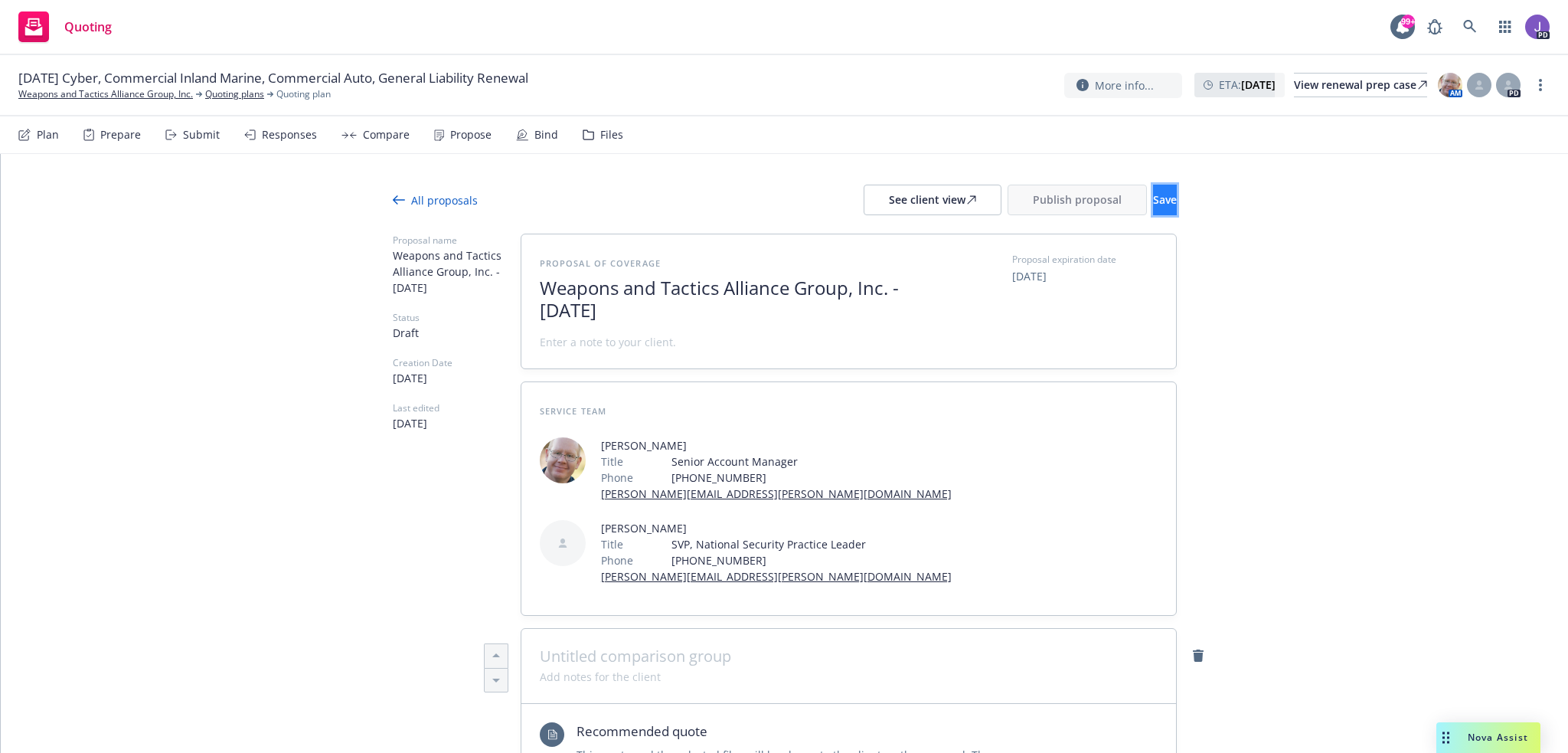
click at [1153, 203] on button "Save" at bounding box center [1164, 199] width 23 height 30
click at [1033, 196] on span "Publish proposal" at bounding box center [1077, 199] width 89 height 15
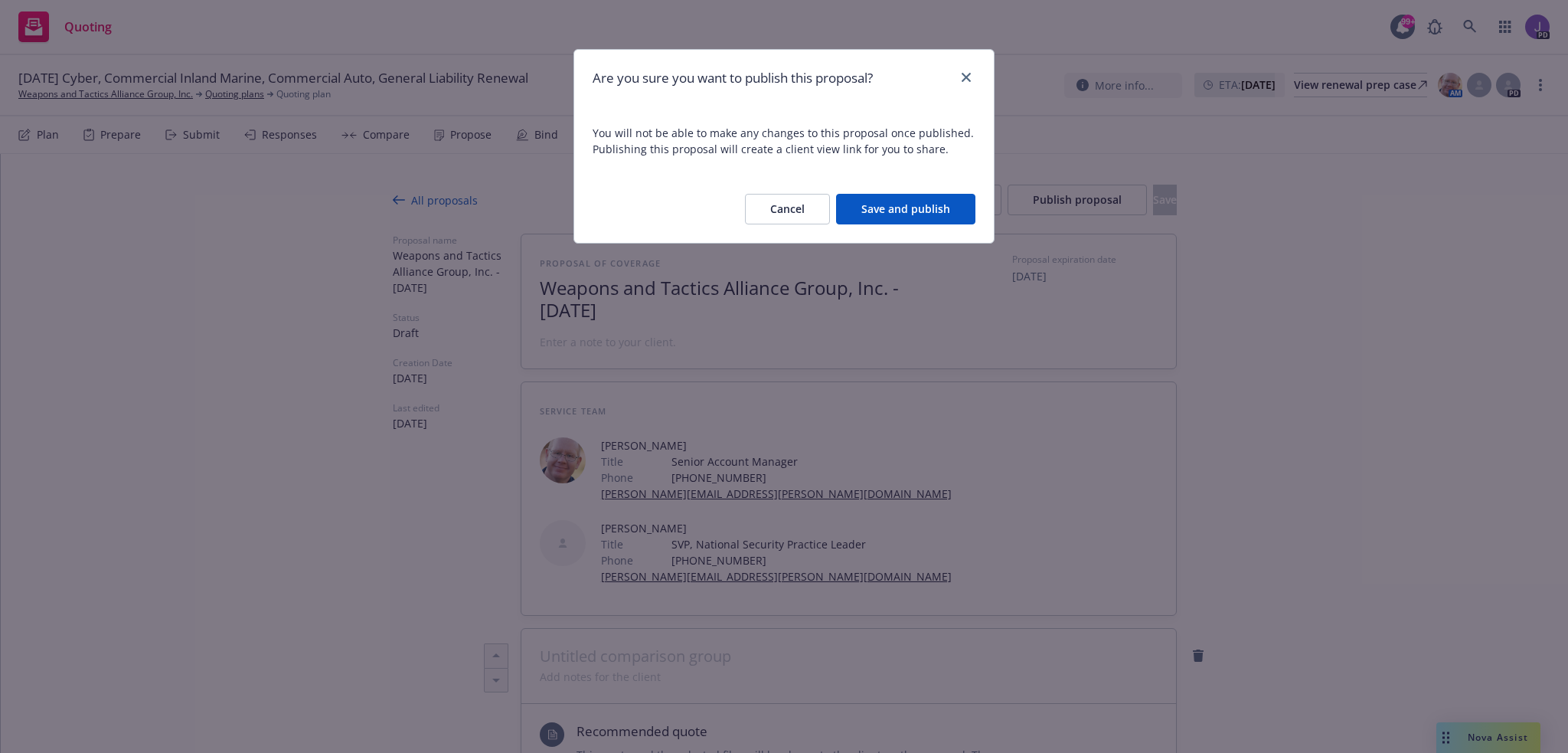
click at [943, 206] on button "Save and publish" at bounding box center [905, 208] width 139 height 30
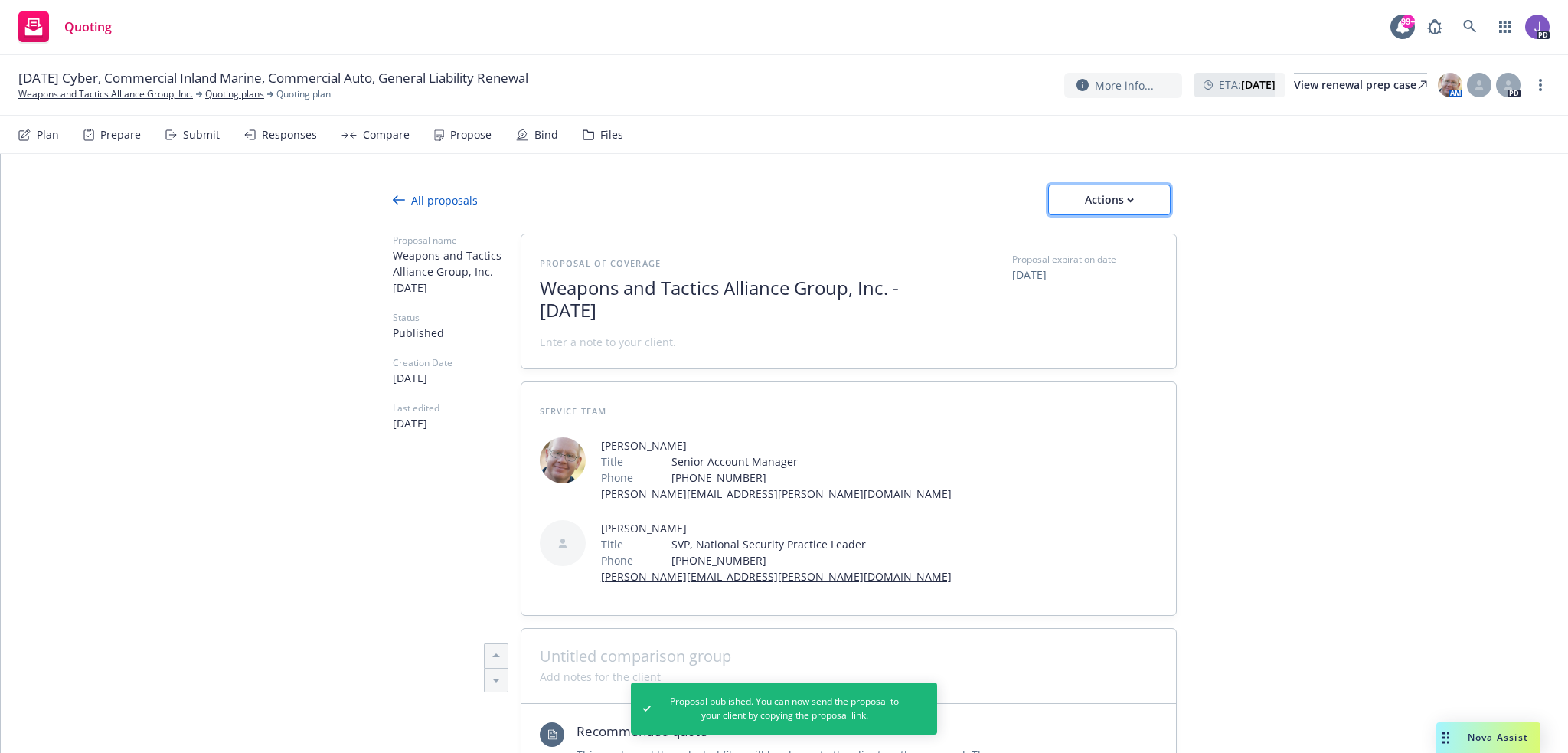
click at [1079, 200] on div "Actions" at bounding box center [1109, 200] width 72 height 29
click at [1102, 233] on span "Copy proposal link" at bounding box center [1109, 239] width 131 height 15
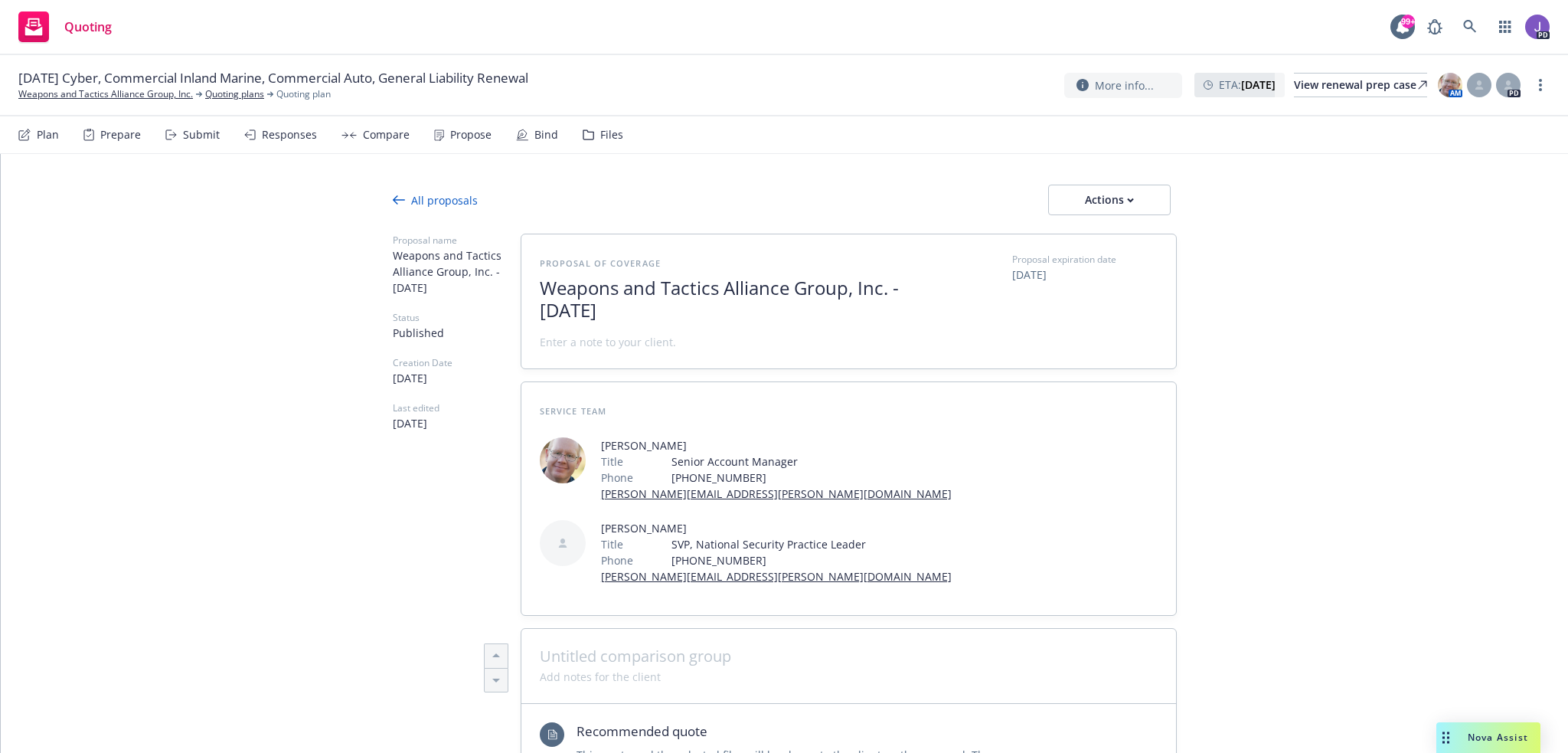
drag, startPoint x: 536, startPoint y: 287, endPoint x: 843, endPoint y: 294, distance: 307.1
click at [843, 294] on span "Weapons and Tactics Alliance Group, Inc. - September 2025" at bounding box center [727, 299] width 375 height 44
copy span "Weapons and Tactics Alliance Group"
type textarea "x"
